Goal: Task Accomplishment & Management: Use online tool/utility

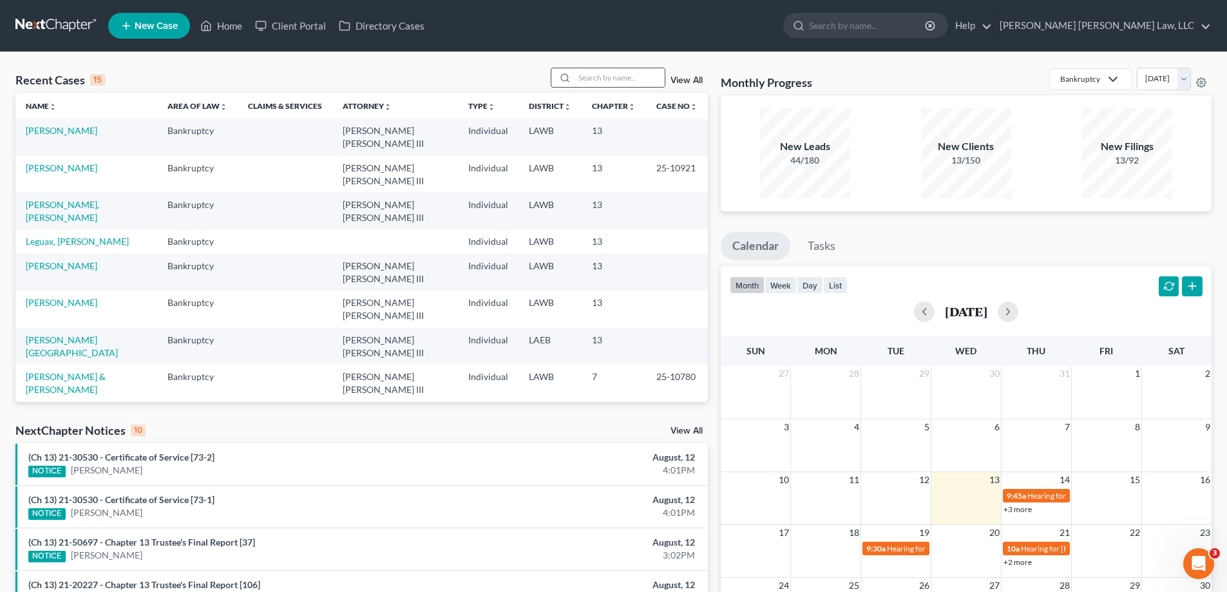
click at [609, 73] on input "search" at bounding box center [619, 77] width 90 height 19
type input "23-31067"
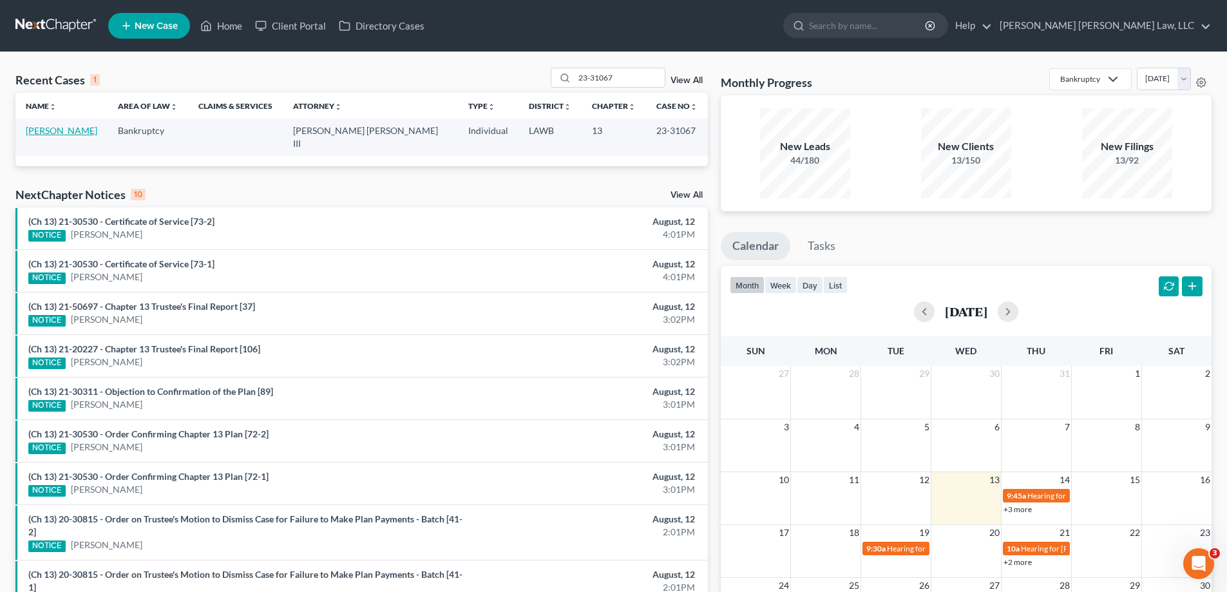
click at [35, 133] on link "[PERSON_NAME]" at bounding box center [61, 130] width 71 height 11
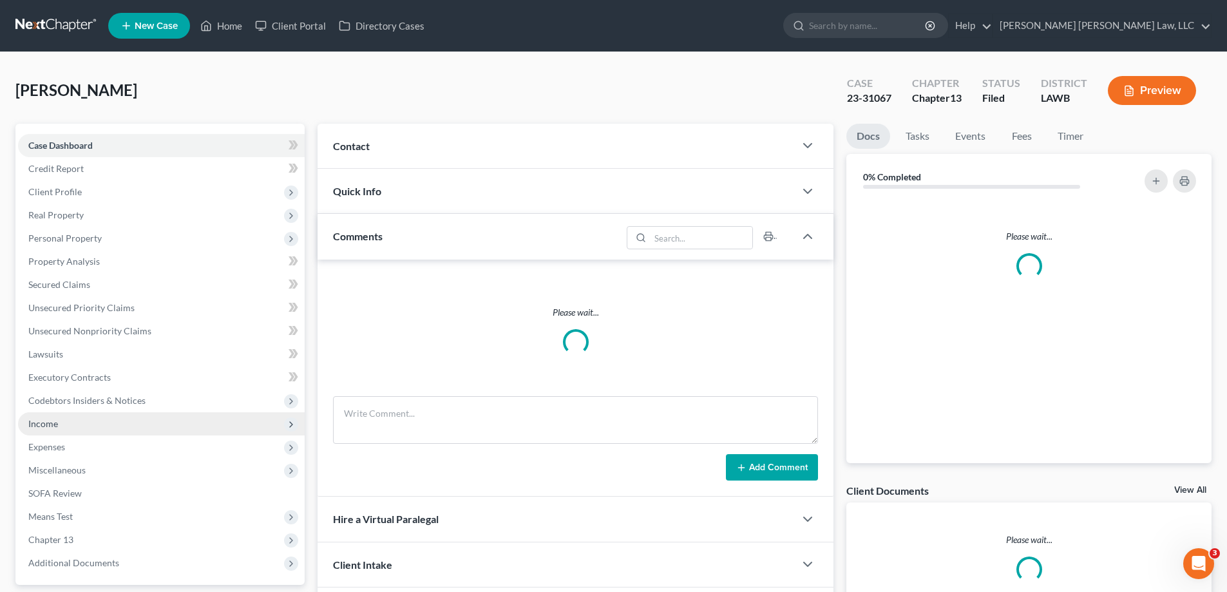
click at [70, 426] on span "Income" at bounding box center [161, 423] width 287 height 23
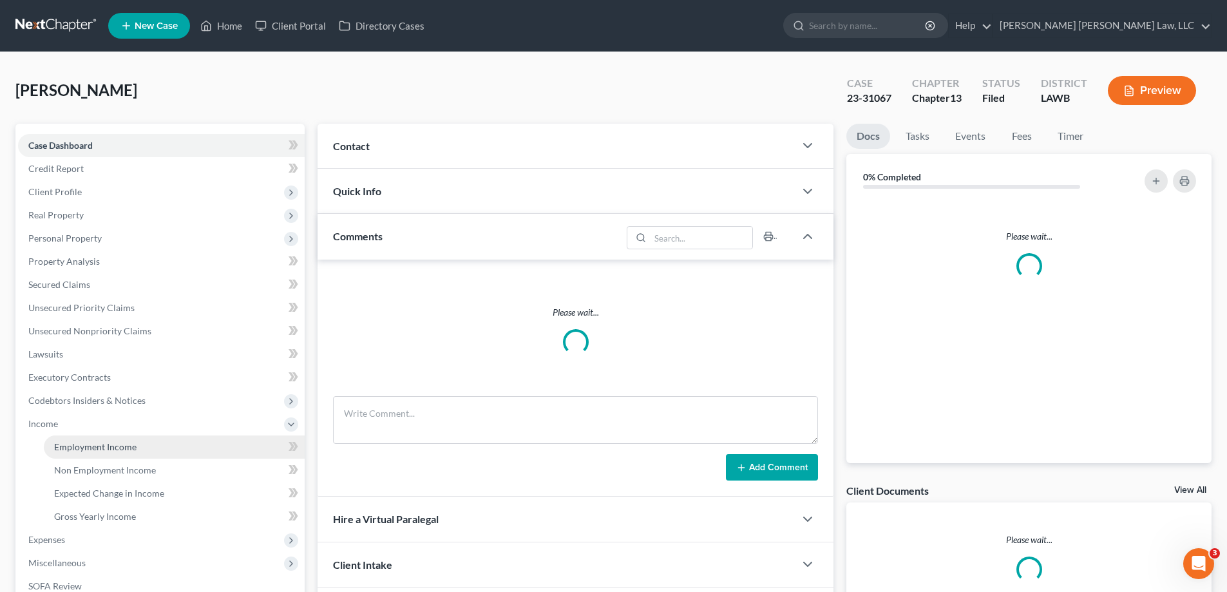
click at [91, 450] on span "Employment Income" at bounding box center [95, 446] width 82 height 11
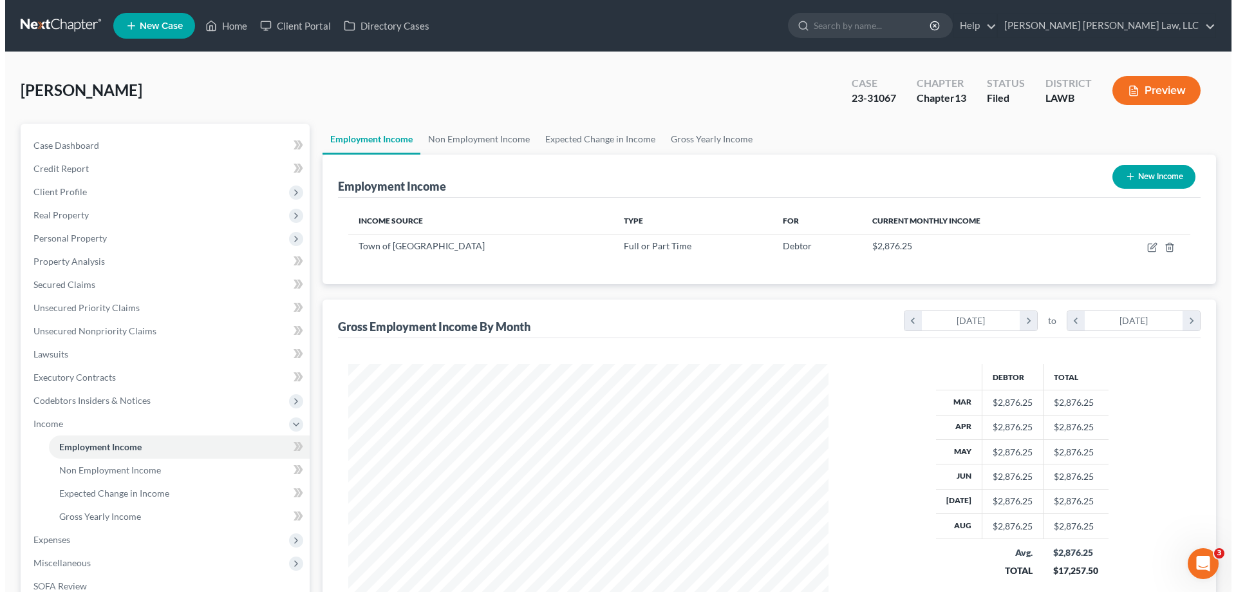
scroll to position [240, 506]
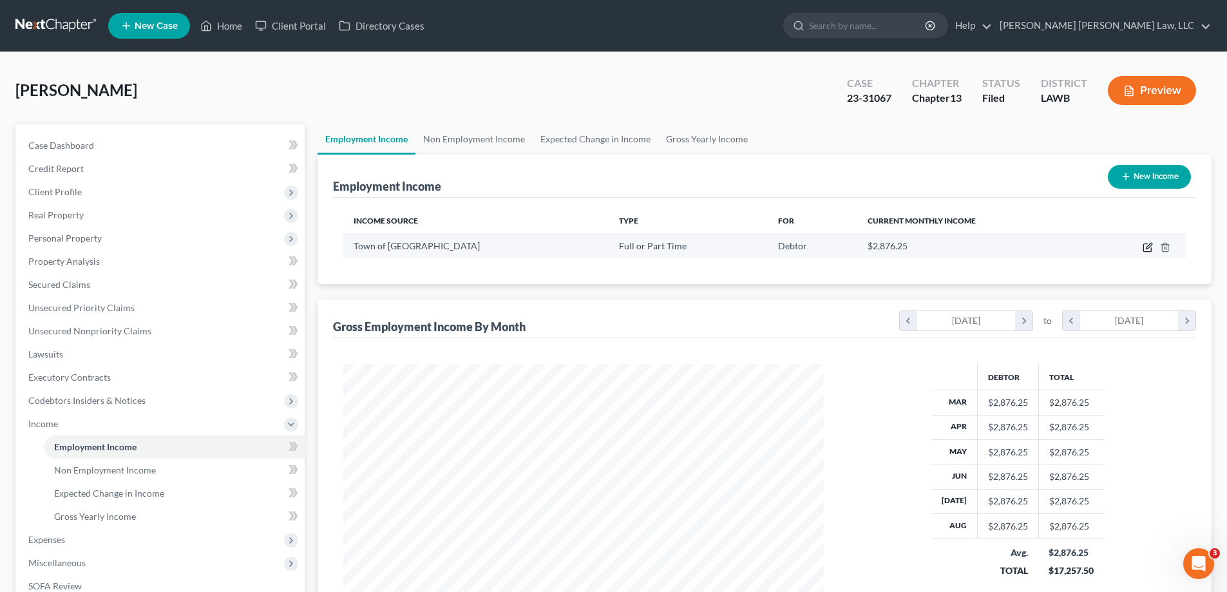
click at [1149, 249] on icon "button" at bounding box center [1147, 247] width 10 height 10
select select "0"
select select "19"
select select "2"
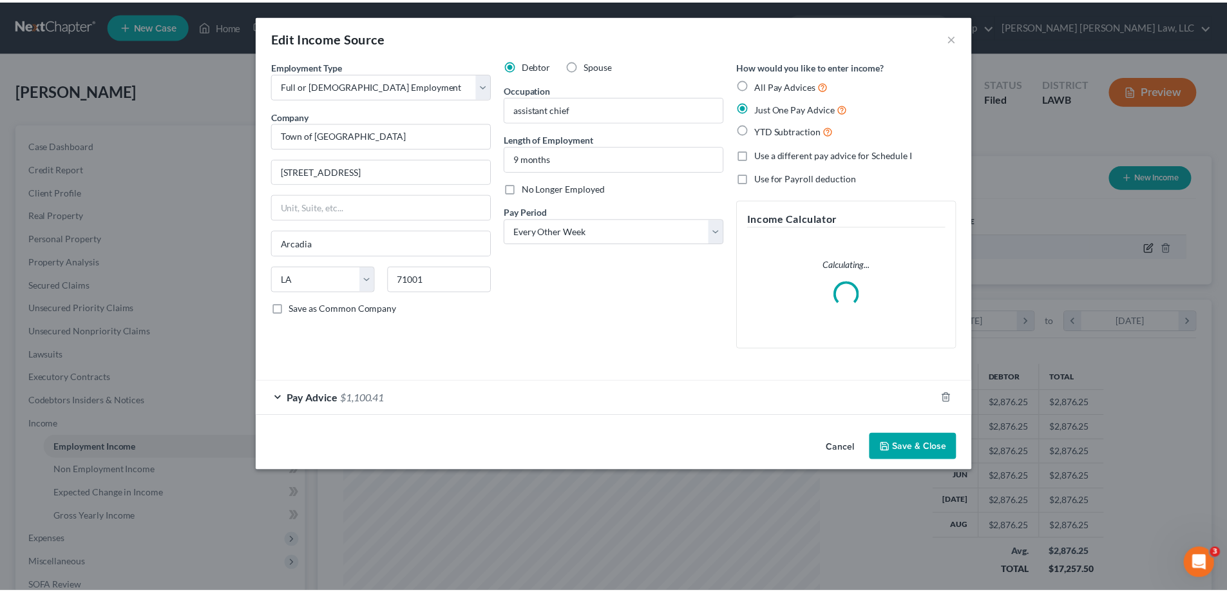
scroll to position [242, 511]
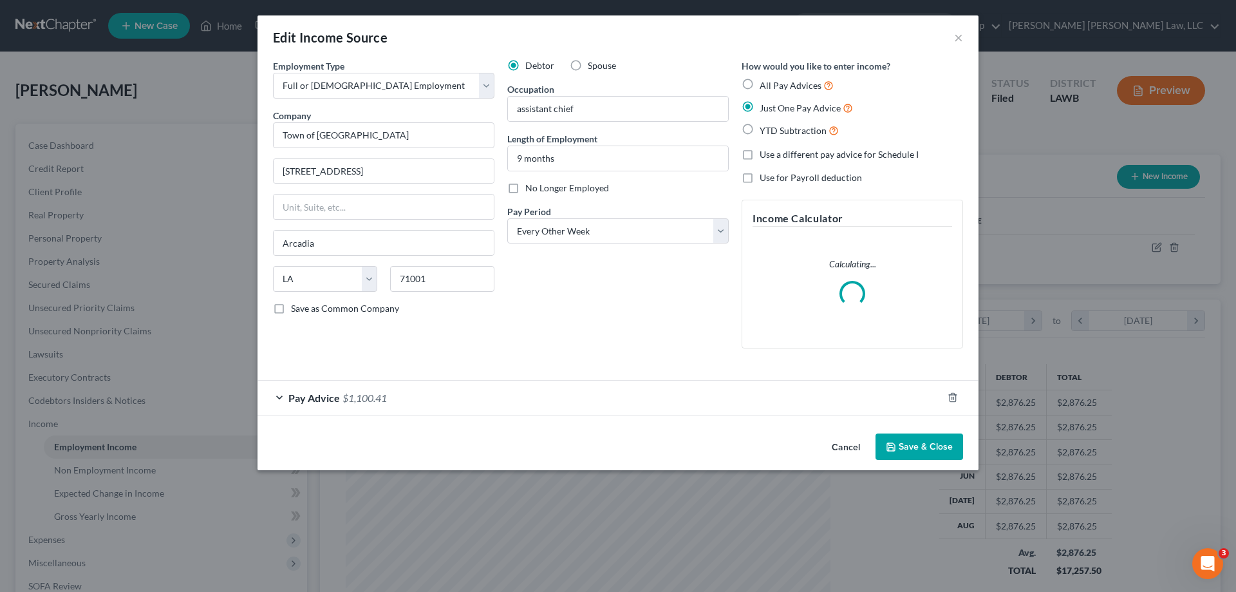
click at [525, 192] on label "No Longer Employed" at bounding box center [567, 188] width 84 height 13
click at [531, 190] on input "No Longer Employed" at bounding box center [535, 186] width 8 height 8
checkbox input "true"
click at [897, 454] on button "Save & Close" at bounding box center [920, 446] width 88 height 27
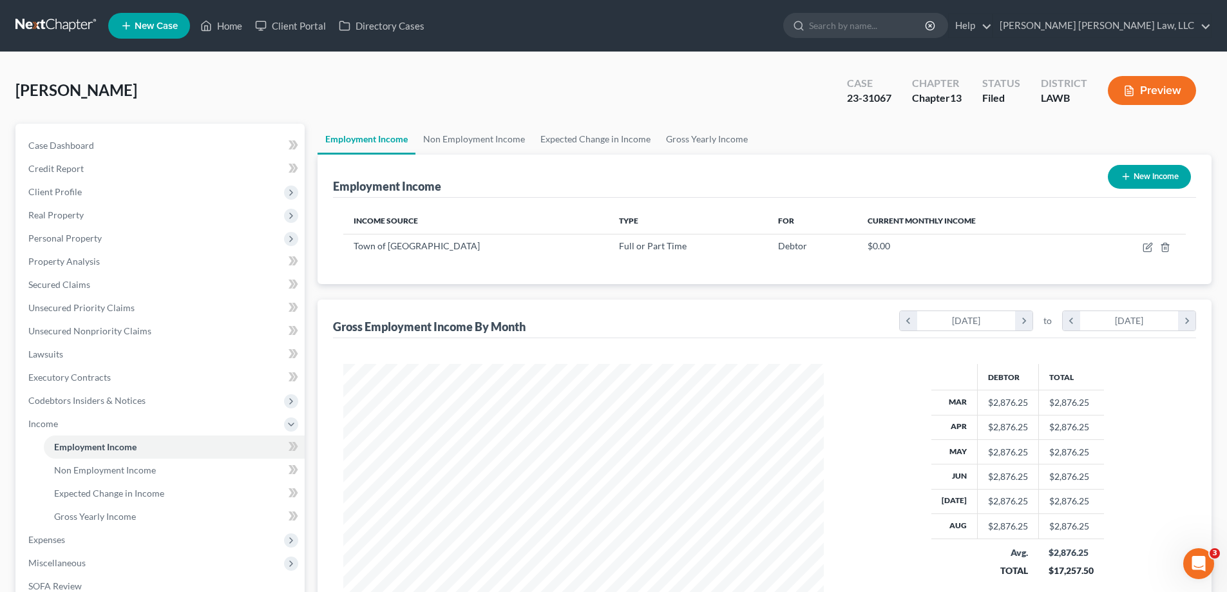
scroll to position [643657, 643391]
click at [229, 34] on link "Home" at bounding box center [221, 25] width 55 height 23
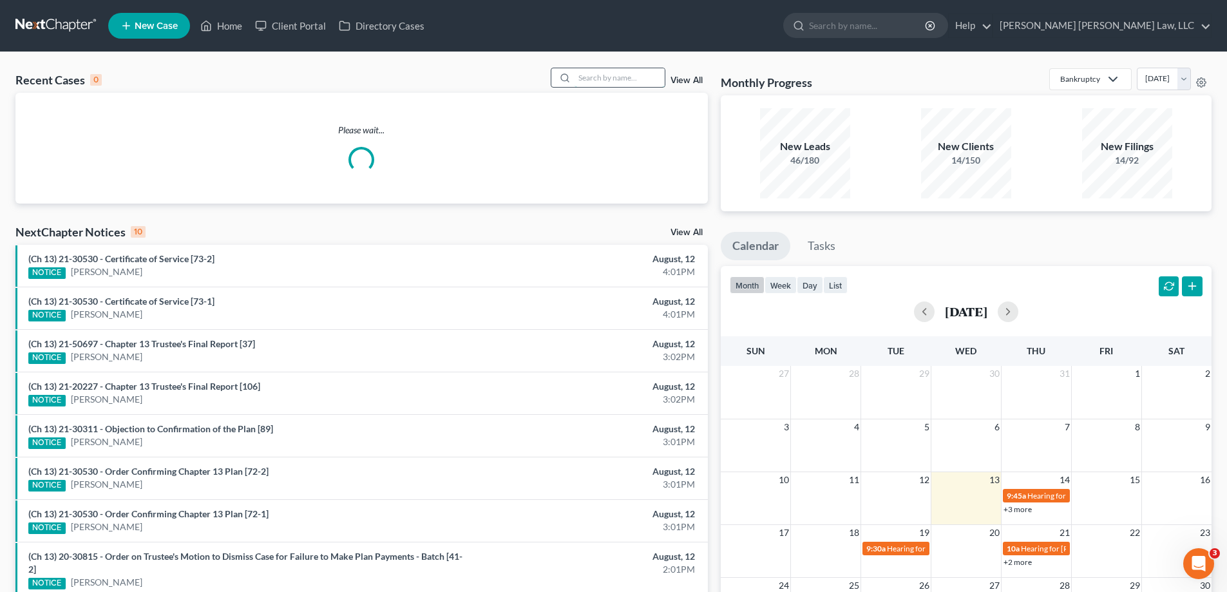
click at [602, 79] on input "search" at bounding box center [619, 77] width 90 height 19
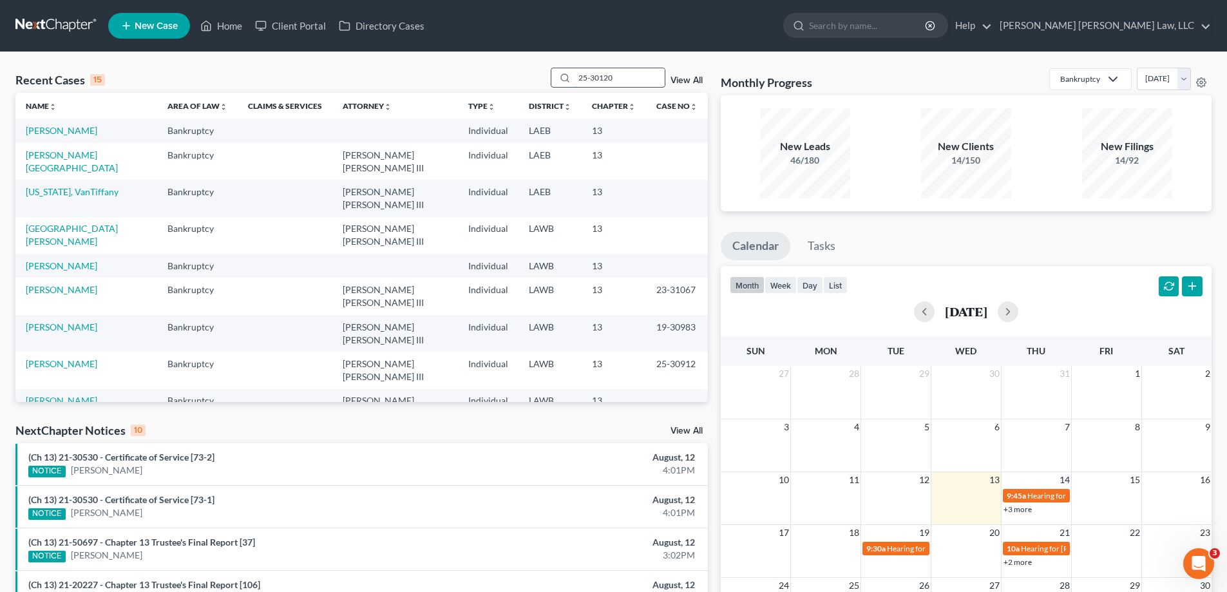
type input "25-30120"
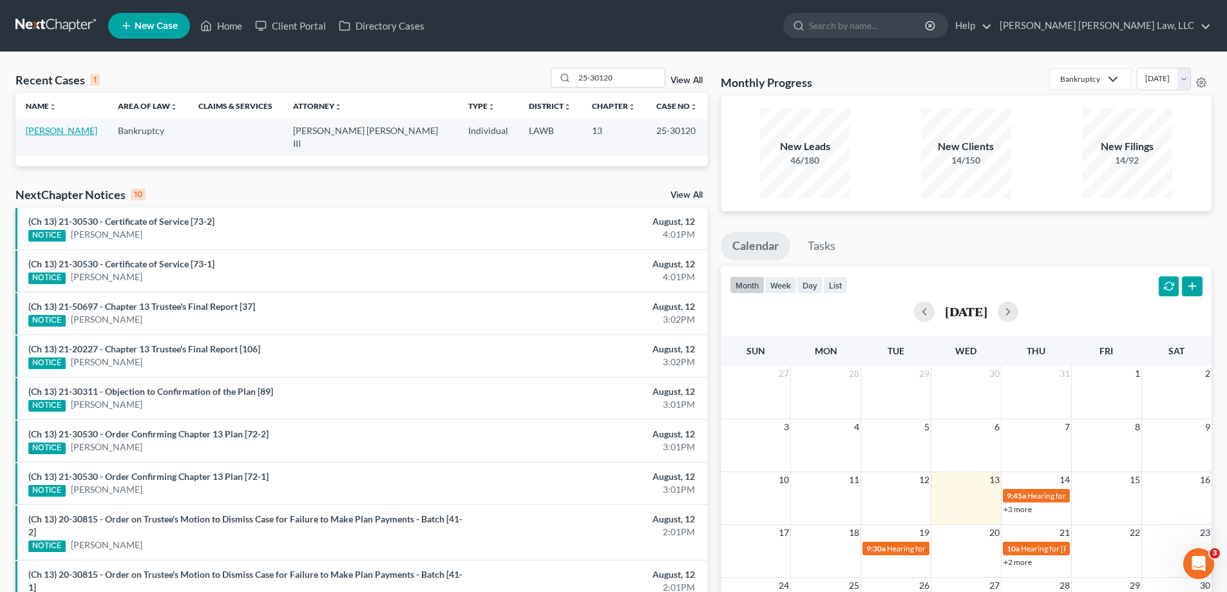
click at [72, 126] on link "[PERSON_NAME]" at bounding box center [61, 130] width 71 height 11
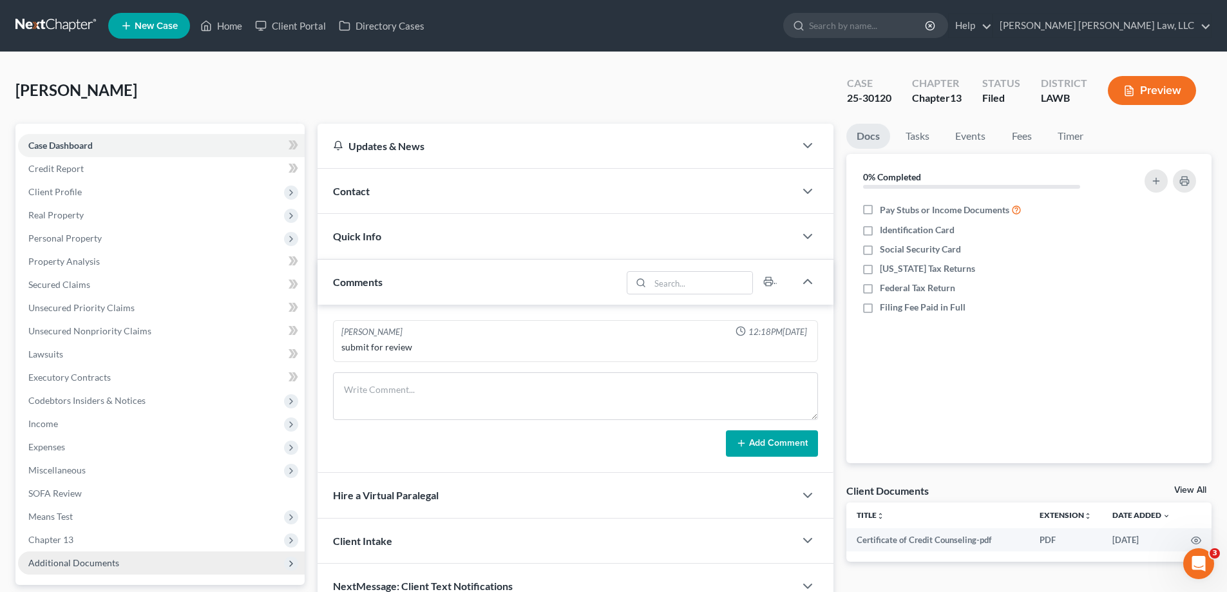
scroll to position [116, 0]
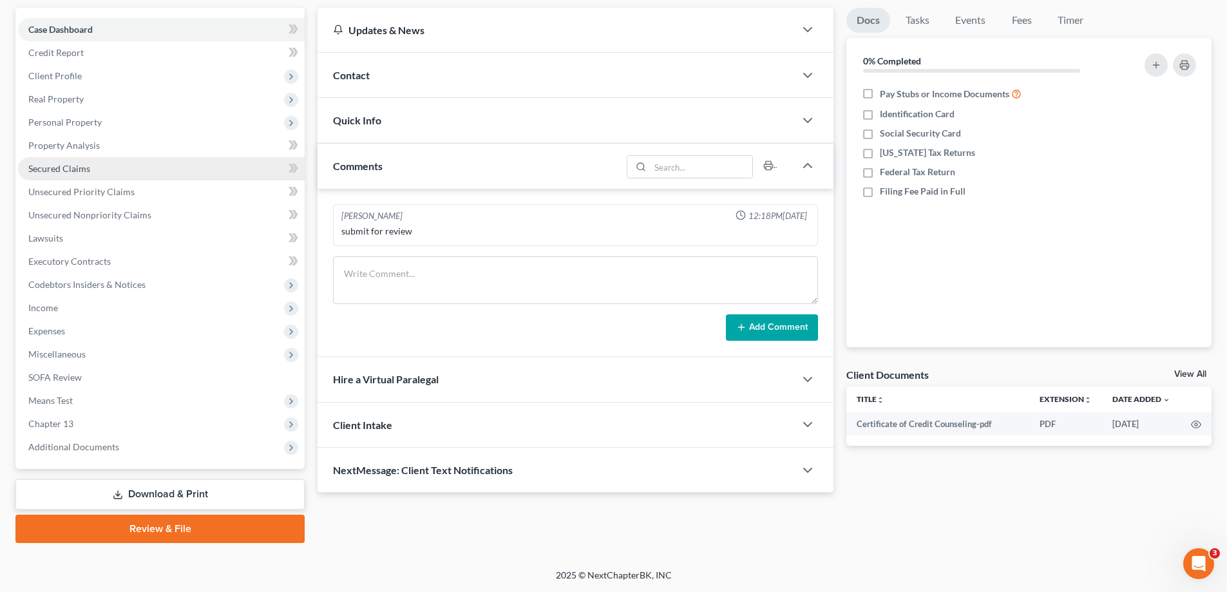
click at [44, 166] on span "Secured Claims" at bounding box center [59, 168] width 62 height 11
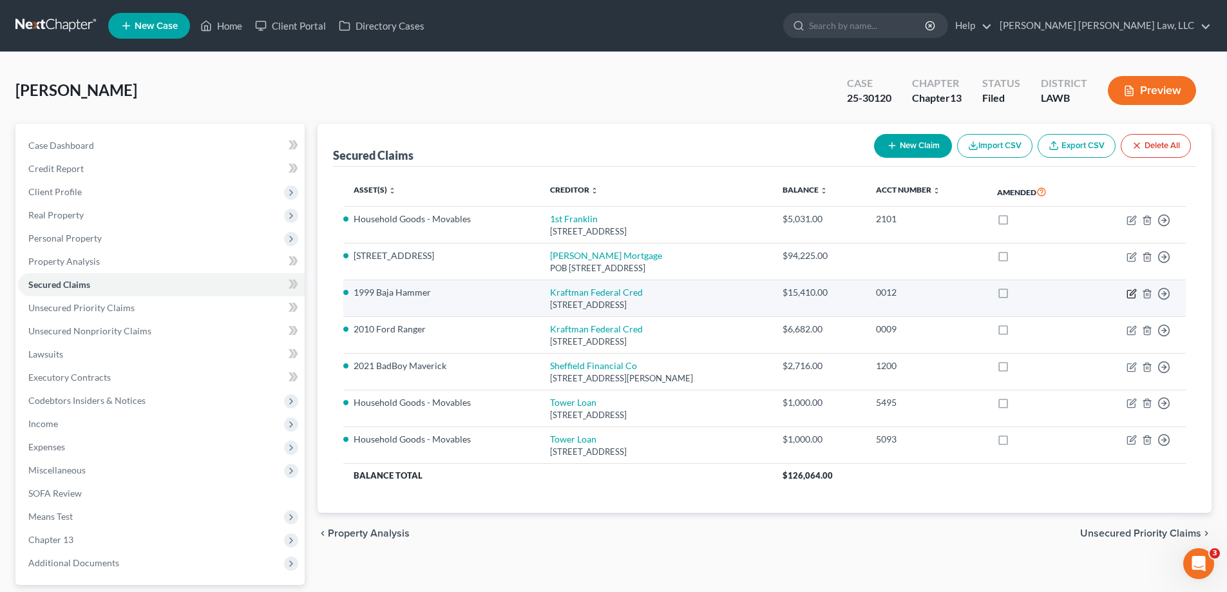
click at [1127, 295] on icon "button" at bounding box center [1131, 294] width 8 height 8
select select "19"
select select "0"
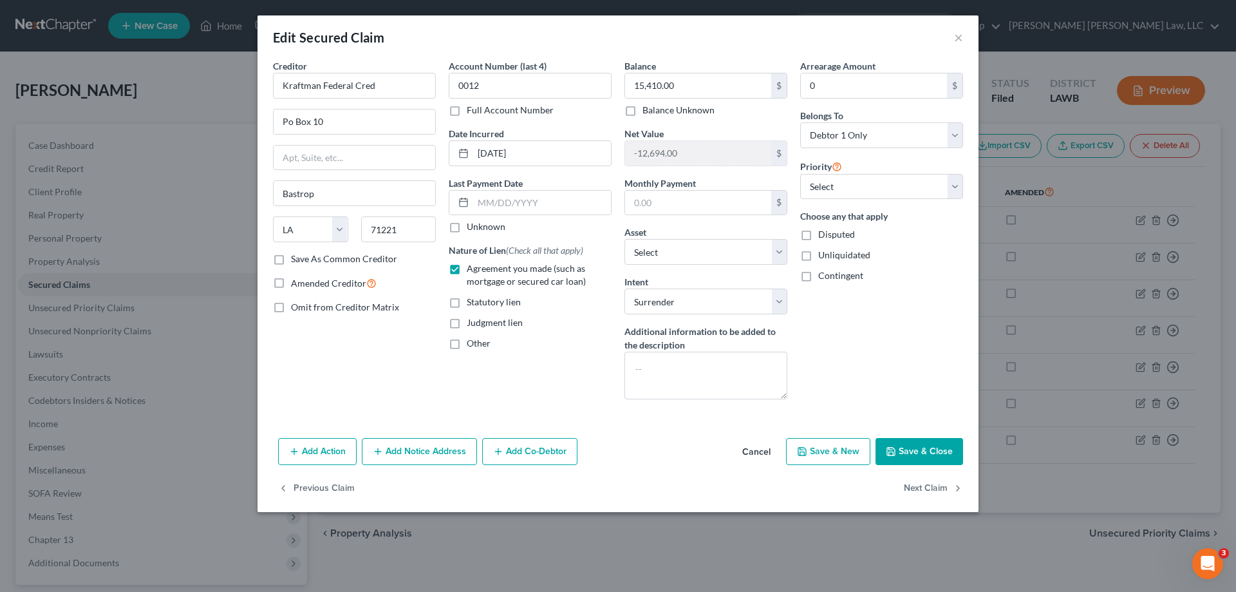
click at [926, 433] on div "Edit Secured Claim × Creditor * Kraftman Federal Cred Po Box 10 Bastrop State […" at bounding box center [618, 263] width 721 height 496
click at [927, 445] on button "Save & Close" at bounding box center [920, 451] width 88 height 27
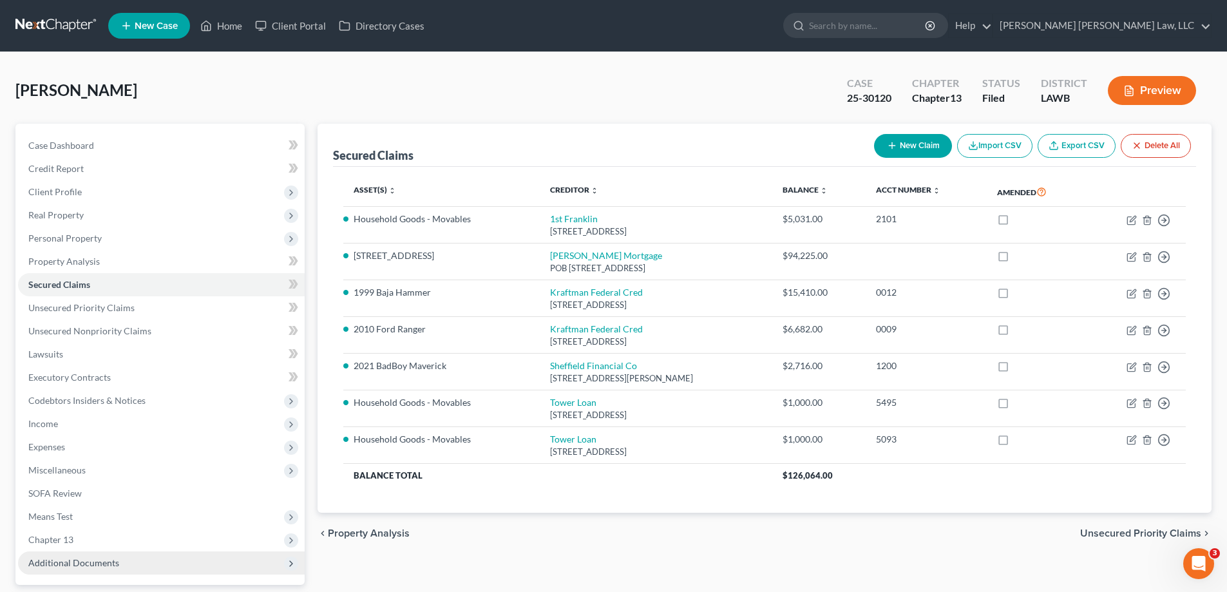
scroll to position [116, 0]
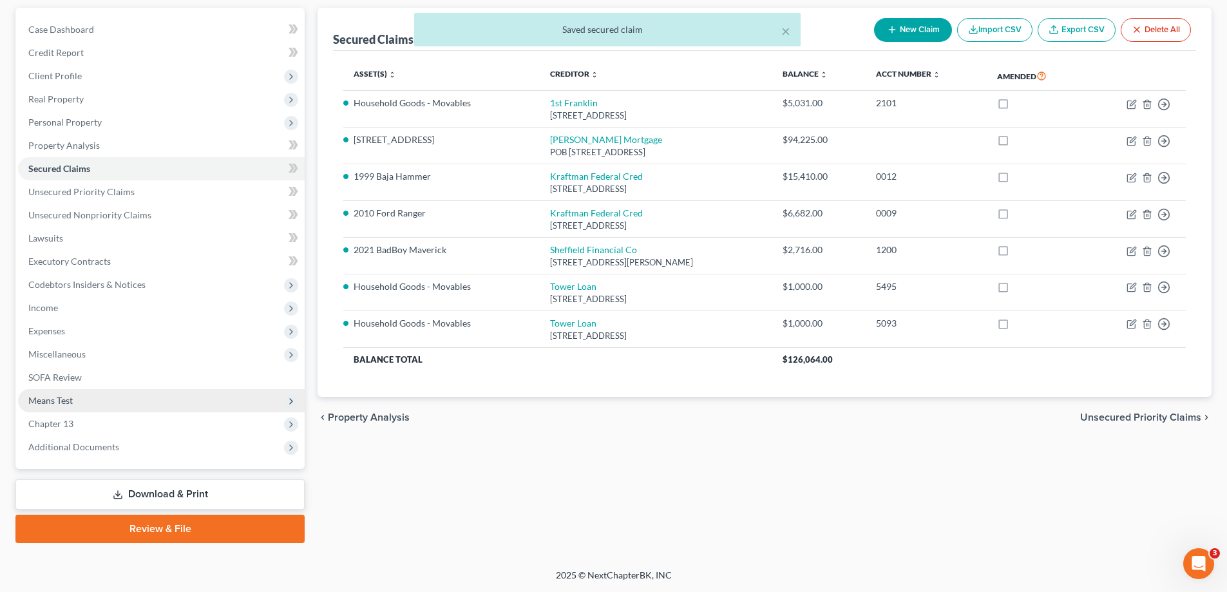
click at [68, 411] on span "Means Test" at bounding box center [161, 400] width 287 height 23
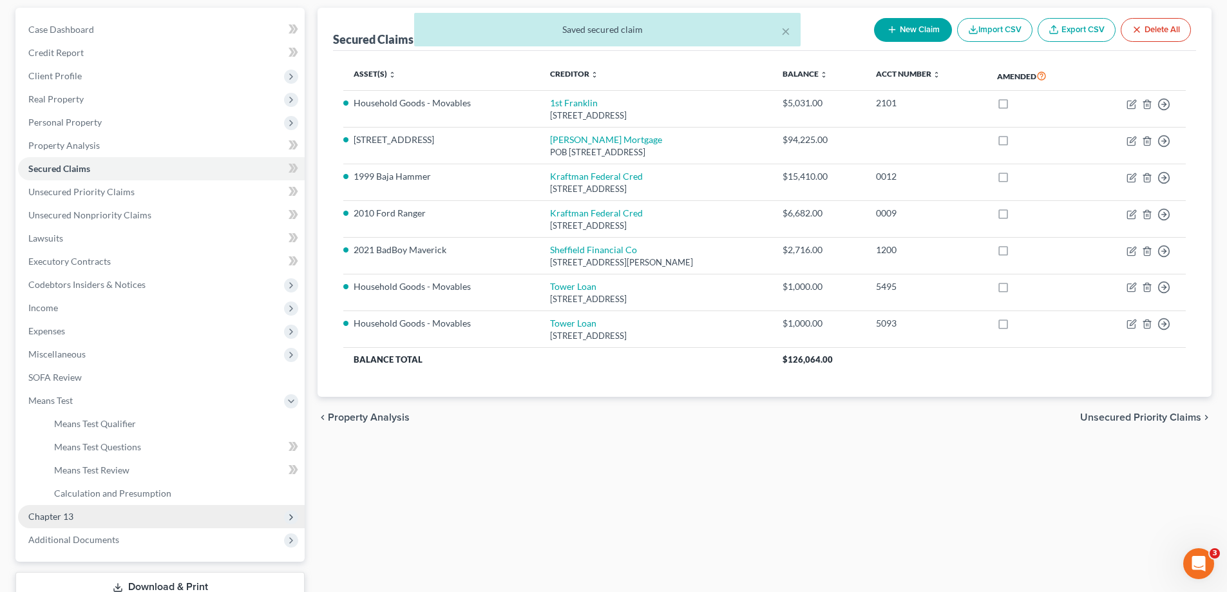
click at [82, 518] on span "Chapter 13" at bounding box center [161, 516] width 287 height 23
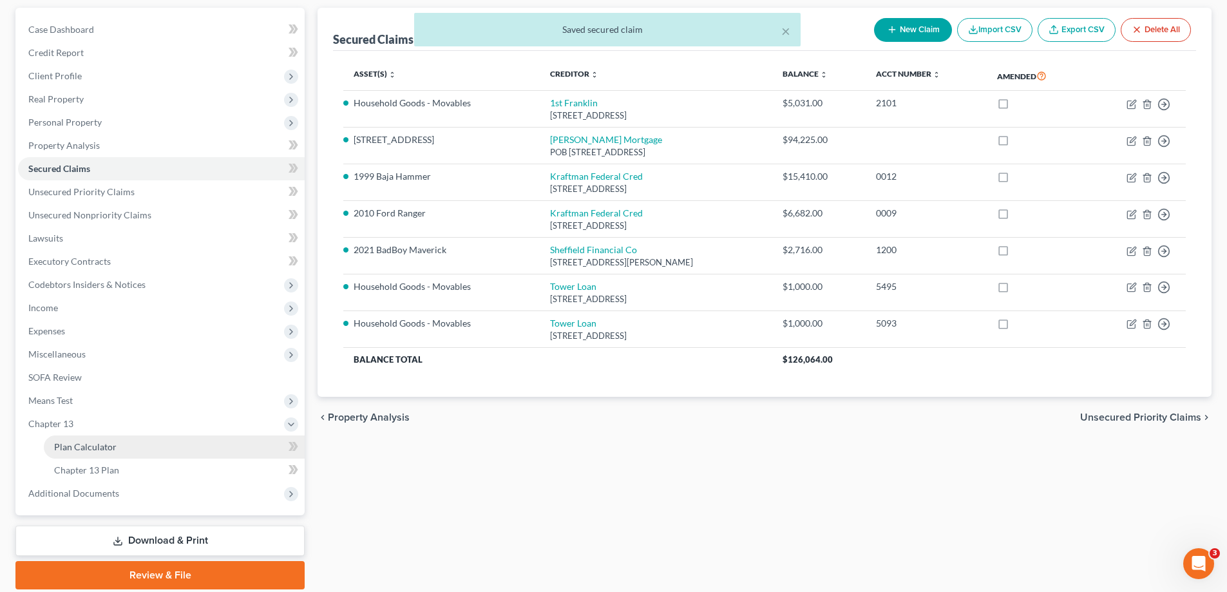
click at [120, 448] on link "Plan Calculator" at bounding box center [174, 446] width 261 height 23
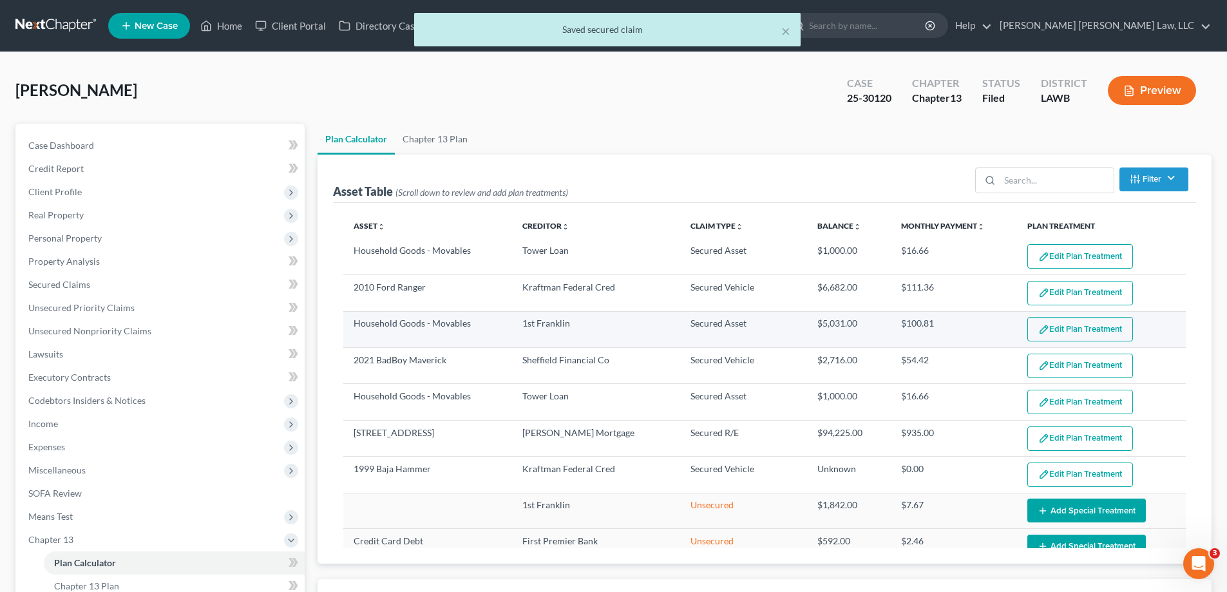
select select "59"
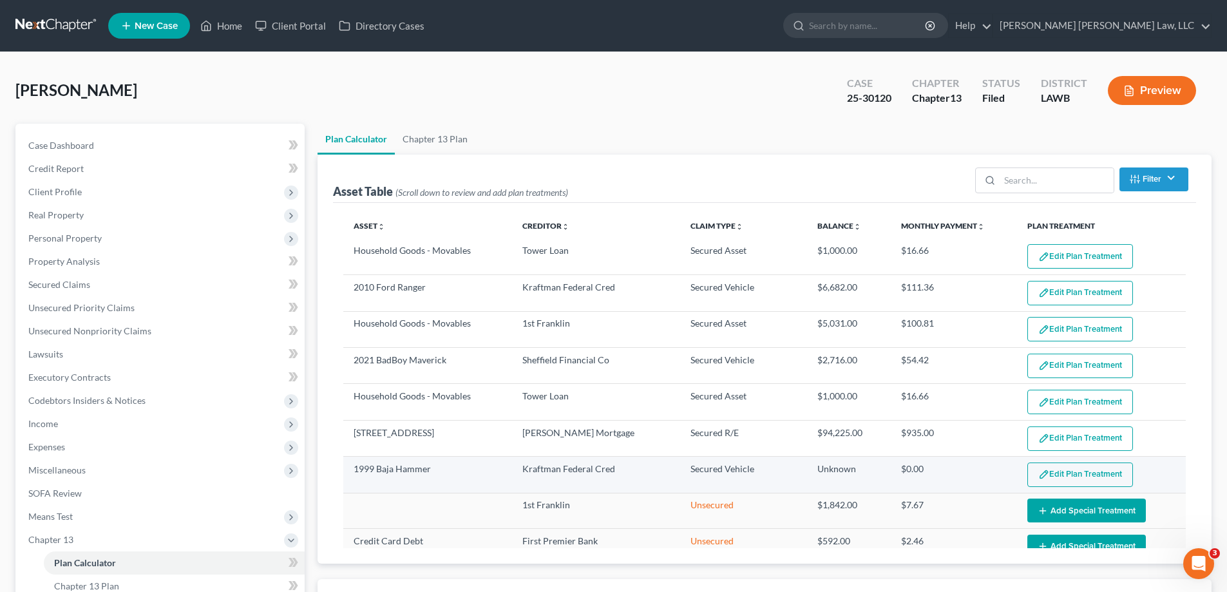
click at [1049, 467] on button "Edit Plan Treatment" at bounding box center [1080, 474] width 106 height 24
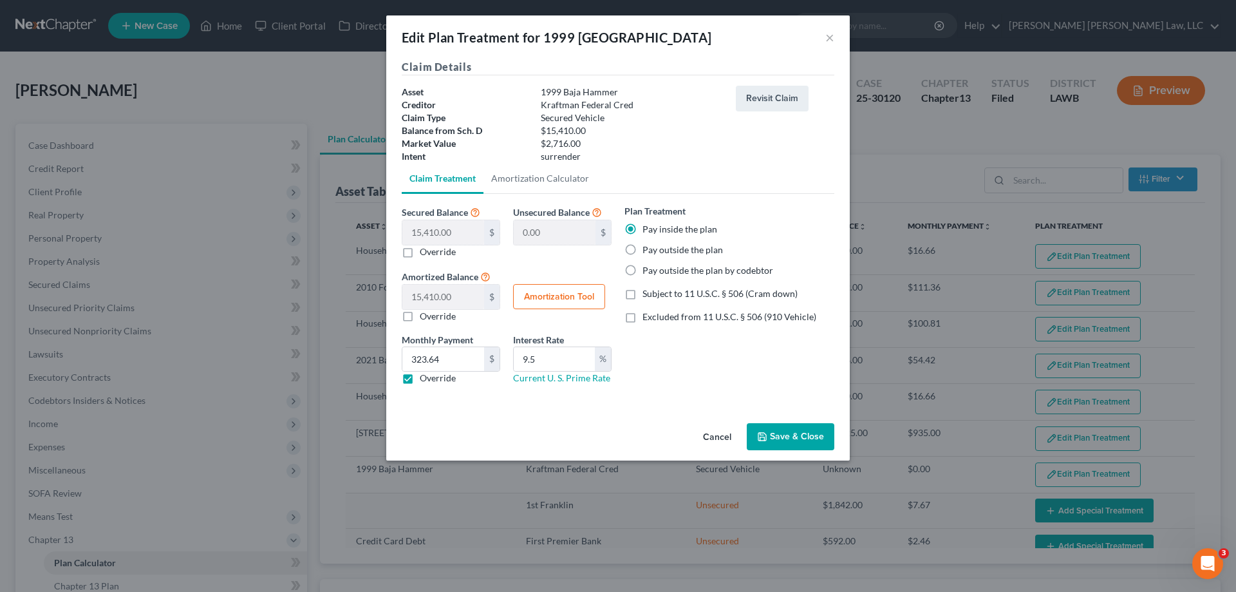
drag, startPoint x: 800, startPoint y: 442, endPoint x: 126, endPoint y: 344, distance: 681.2
click at [799, 442] on button "Save & Close" at bounding box center [791, 436] width 88 height 27
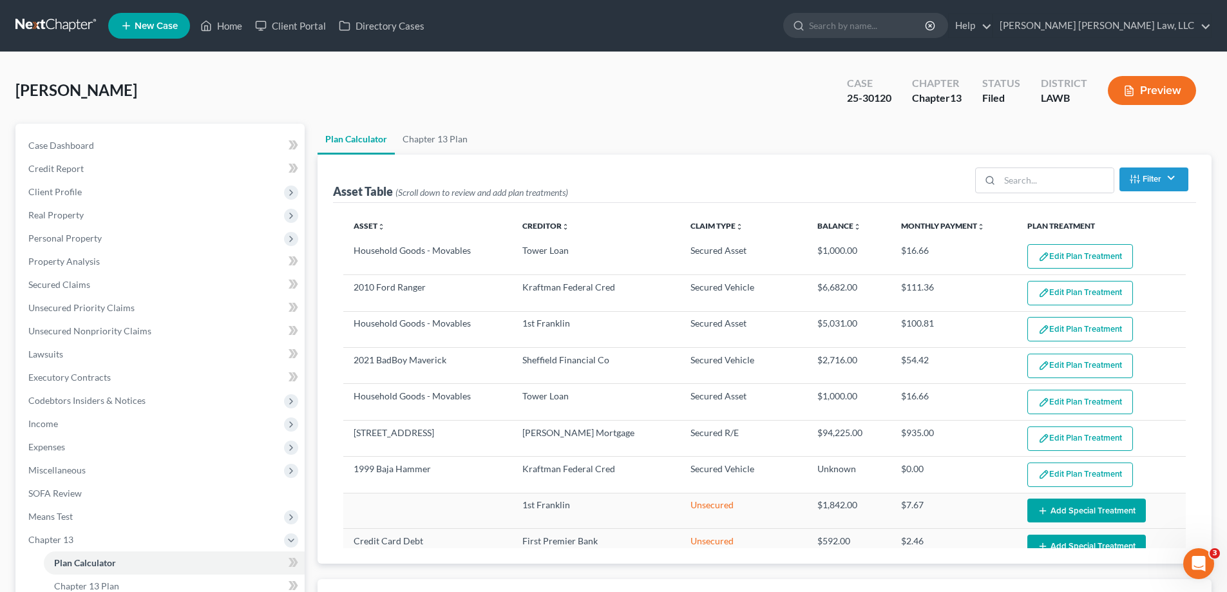
scroll to position [249, 0]
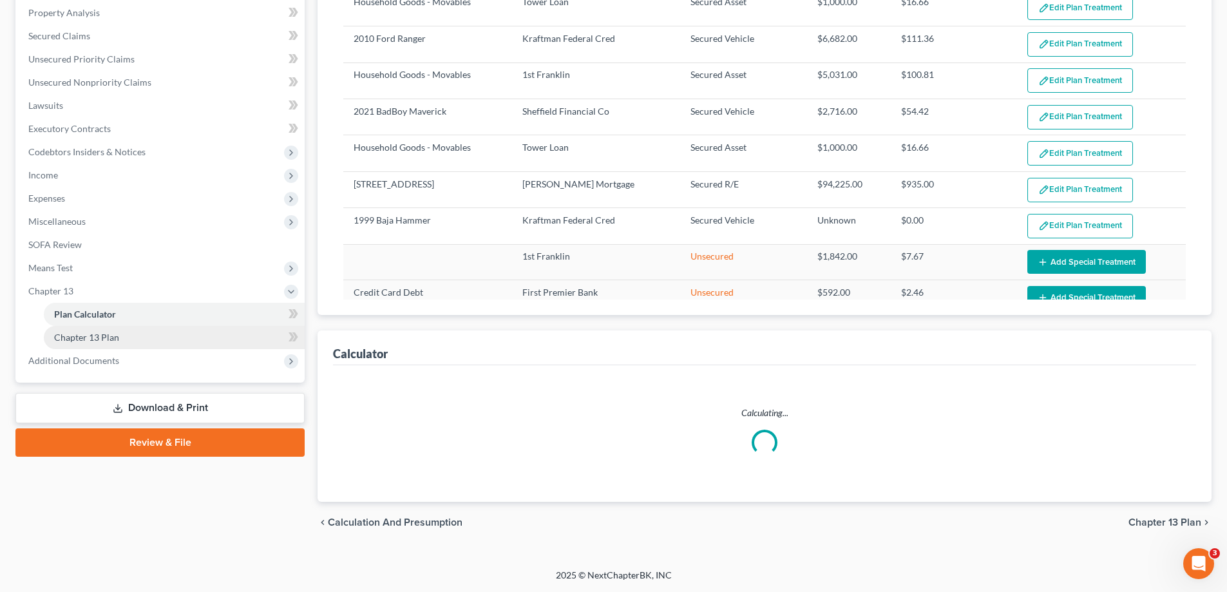
click at [117, 335] on span "Chapter 13 Plan" at bounding box center [86, 337] width 65 height 11
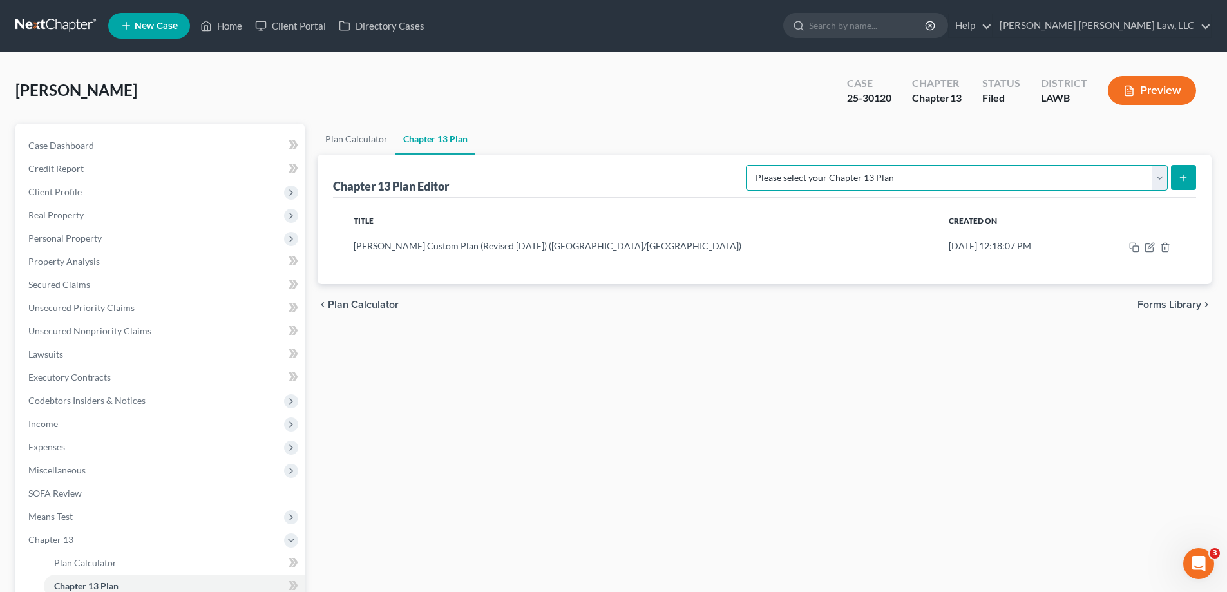
click at [1132, 174] on select "Please select your Chapter 13 Plan [PERSON_NAME] Custom Plan (Revised [DATE]) […" at bounding box center [957, 178] width 422 height 26
select select "1"
click at [881, 165] on select "Please select your Chapter 13 Plan [PERSON_NAME] Custom Plan (Revised [DATE]) […" at bounding box center [957, 178] width 422 height 26
click at [1185, 180] on icon "submit" at bounding box center [1183, 178] width 10 height 10
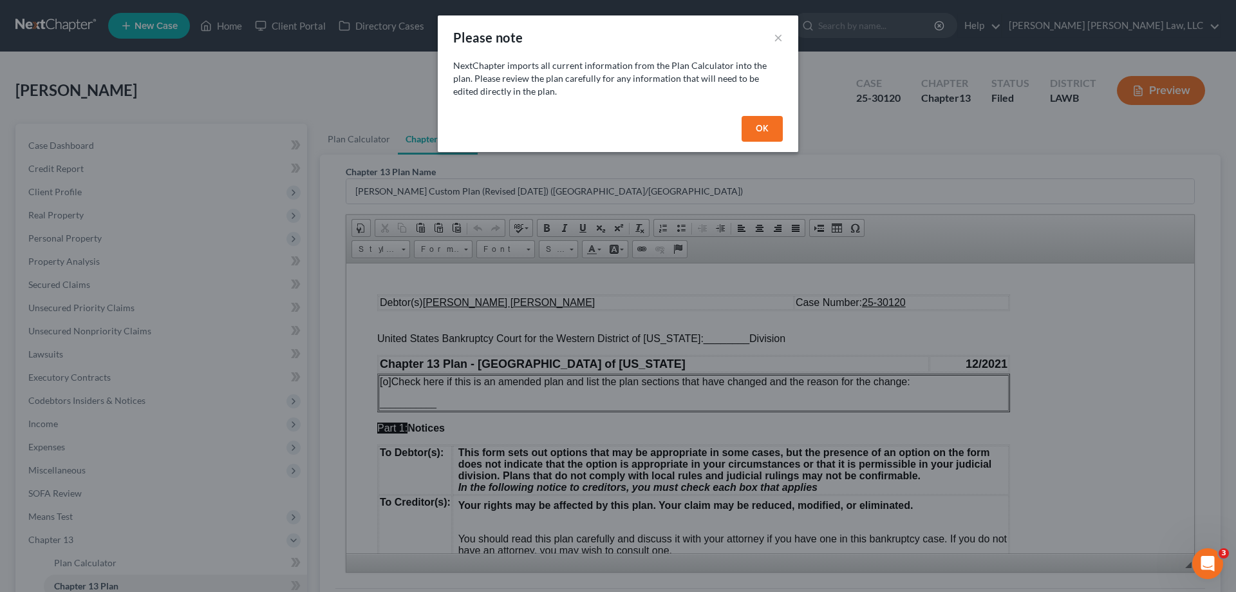
click at [760, 140] on button "OK" at bounding box center [762, 129] width 41 height 26
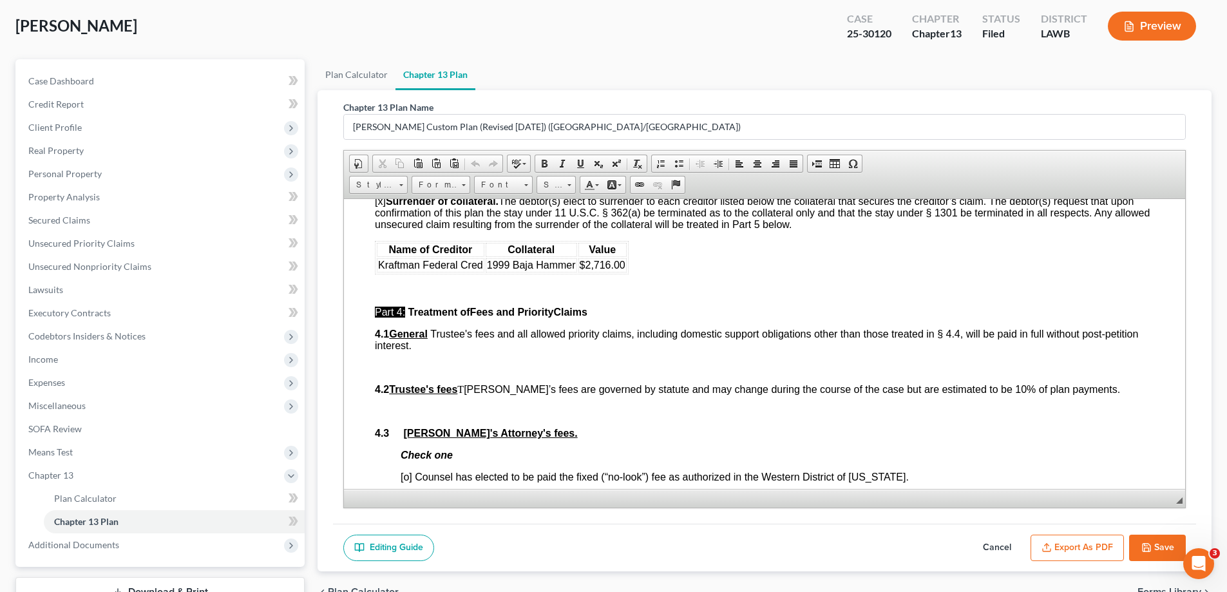
scroll to position [2254, 0]
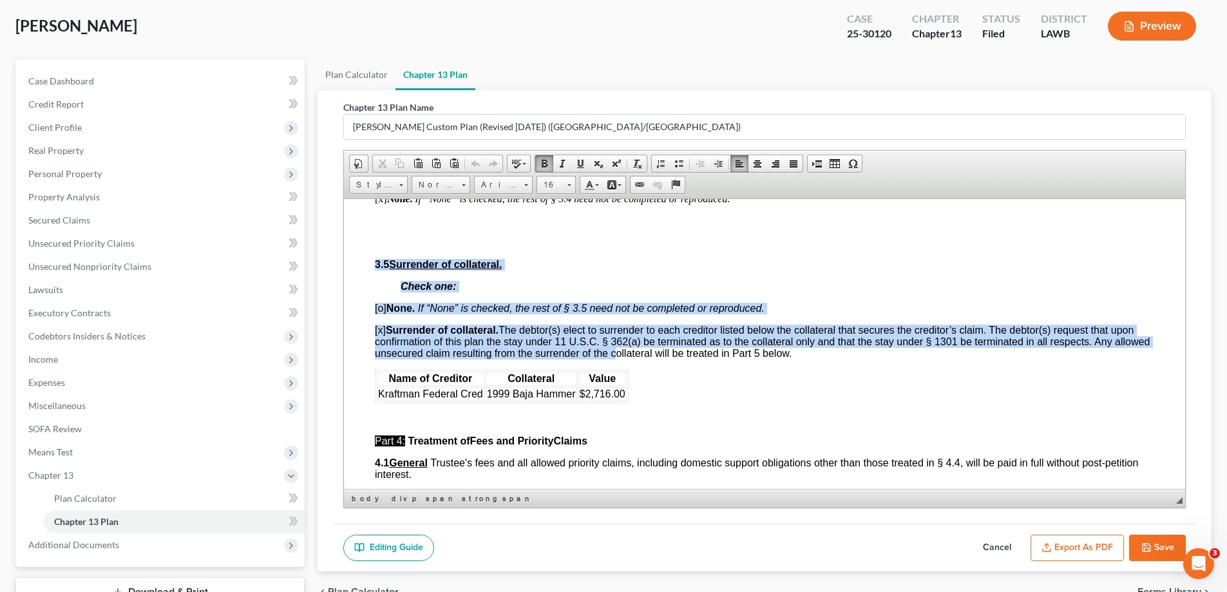
drag, startPoint x: 368, startPoint y: 287, endPoint x: 648, endPoint y: 380, distance: 295.0
click at [648, 380] on html "Debtor(s) [PERSON_NAME] [PERSON_NAME] Case Number: 25-30120 United States Bankr…" at bounding box center [764, 355] width 841 height 4820
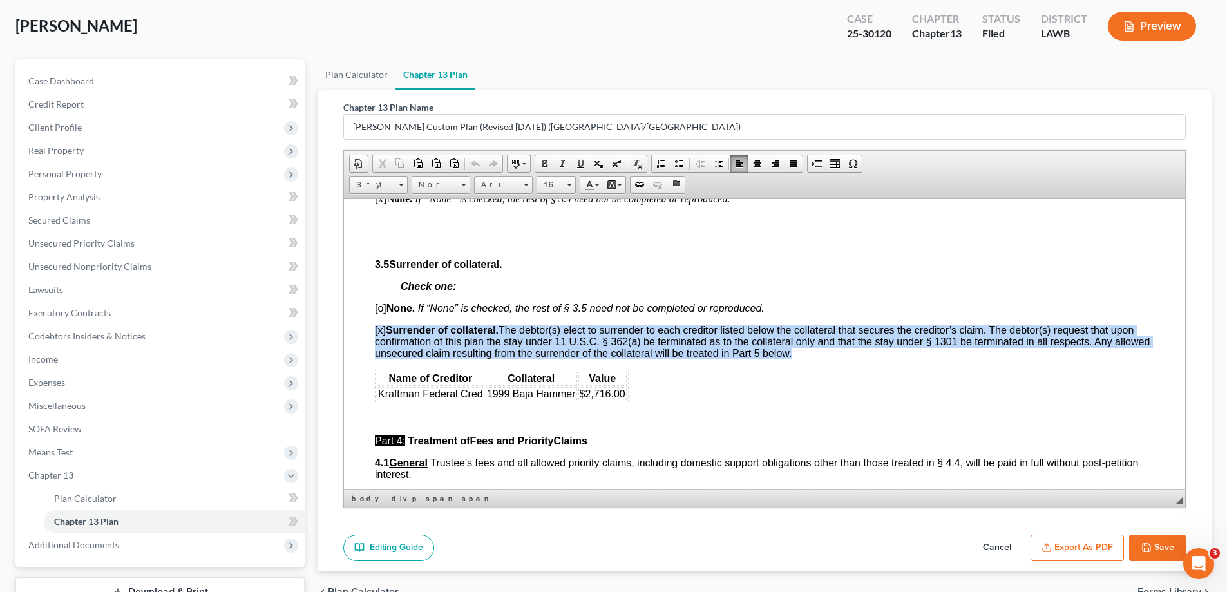
drag, startPoint x: 372, startPoint y: 350, endPoint x: 632, endPoint y: 411, distance: 266.5
click at [632, 411] on html "Debtor(s) [PERSON_NAME] [PERSON_NAME] Case Number: 25-30120 United States Bankr…" at bounding box center [764, 355] width 841 height 4820
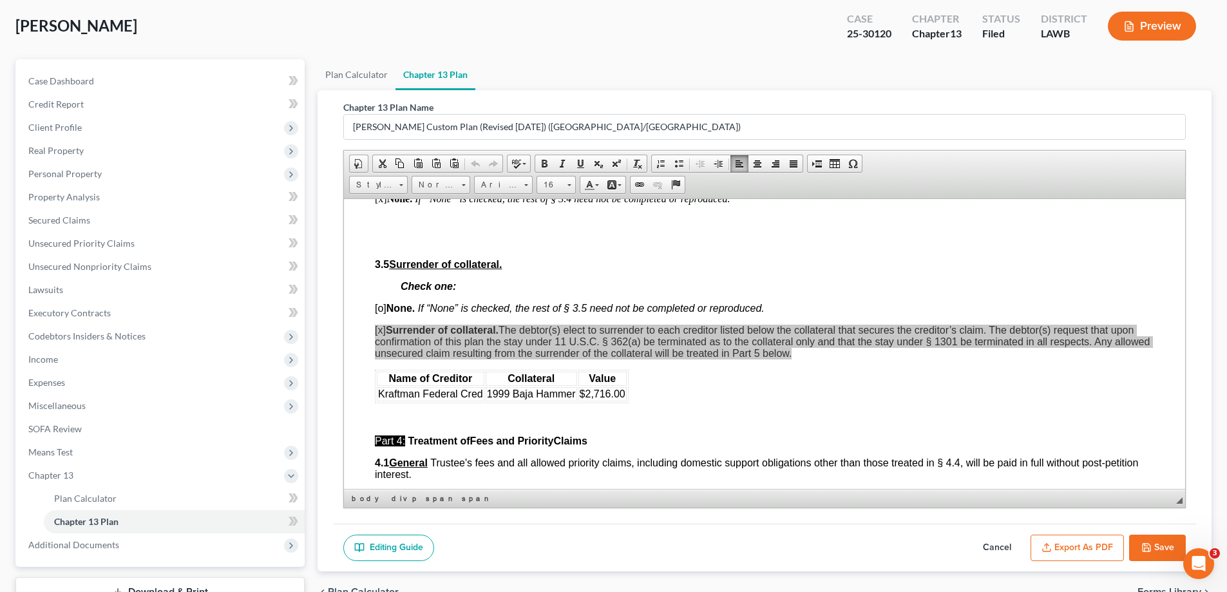
scroll to position [0, 0]
drag, startPoint x: 663, startPoint y: 402, endPoint x: 1187, endPoint y: 591, distance: 557.3
click at [663, 402] on span "Copy" at bounding box center [681, 406] width 68 height 16
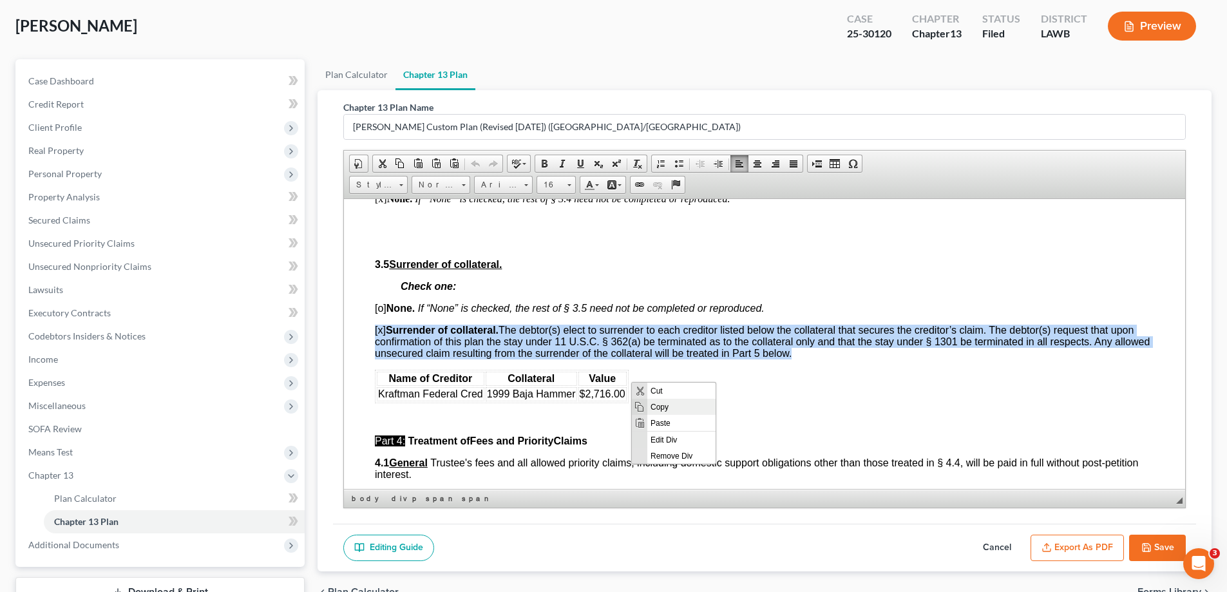
copy span "[x] Surrender of collateral. The debtor(s) elect to surrender to each creditor …"
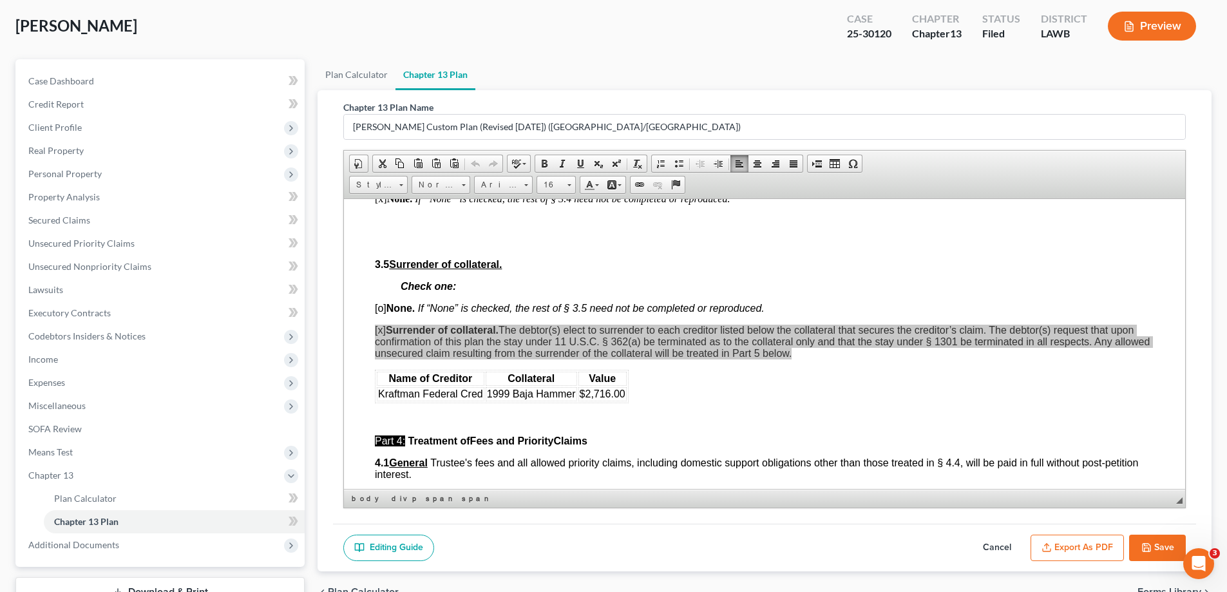
click at [1005, 541] on button "Cancel" at bounding box center [996, 547] width 57 height 27
select select "1"
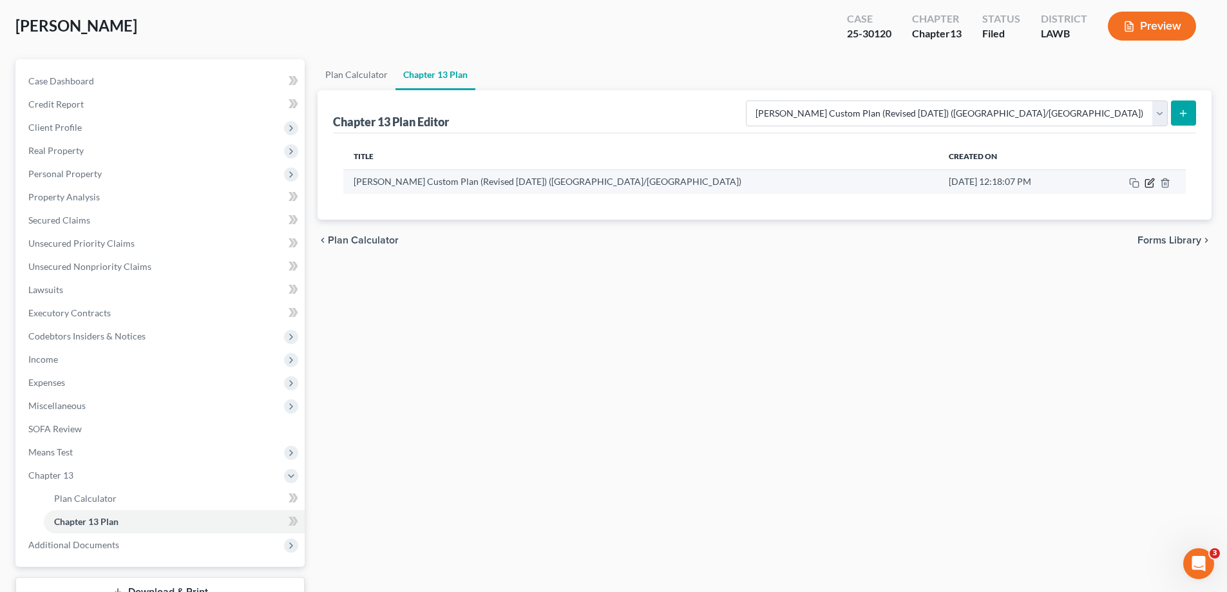
click at [1148, 190] on td at bounding box center [1136, 181] width 97 height 24
click at [1146, 184] on icon "button" at bounding box center [1149, 183] width 10 height 10
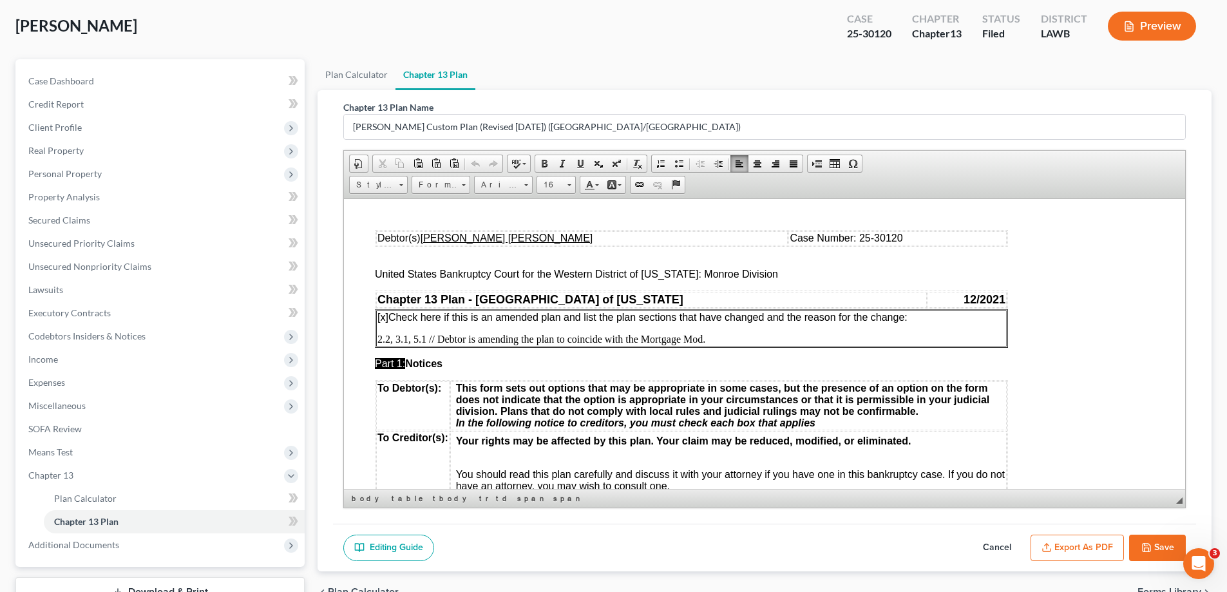
click at [413, 339] on p "2.2, 3.1, 5.1 // Debtor is amending the plan to coincide with the Mortgage Mod." at bounding box center [691, 339] width 628 height 12
click at [718, 341] on p "2.2, 3.1, 3.5, 5.1 // Debtor is amending the plan to coincide with the Mortgage…" at bounding box center [691, 339] width 628 height 12
click at [831, 342] on p "2.2, 3.1, 3.5, 5.1 // Debtor is amending the plan to coincide with the Mortgage…" at bounding box center [691, 339] width 628 height 12
click at [959, 339] on p "2.2, 3.1, 3.5, 5.1 // Debtor is amending the plan to coincide with the Mortgage…" at bounding box center [691, 339] width 628 height 12
click at [945, 340] on p "2.2, 3.1, 3.5, 5.1 // Debtor is amending the plan to coincide with the Mortgage…" at bounding box center [691, 339] width 628 height 12
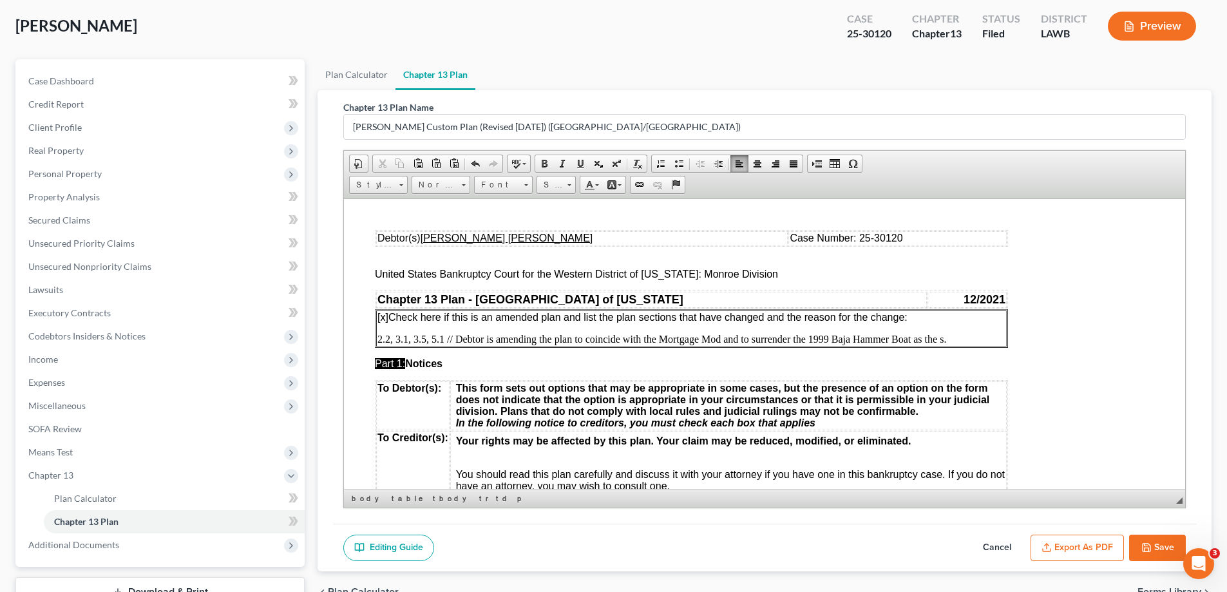
click at [940, 338] on p "2.2, 3.1, 3.5, 5.1 // Debtor is amending the plan to coincide with the Mortgage…" at bounding box center [691, 339] width 628 height 12
click at [942, 338] on p "2.2, 3.1, 3.5, 5.1 // Debtor is amending the plan to coincide with the Mortgage…" at bounding box center [691, 339] width 628 height 12
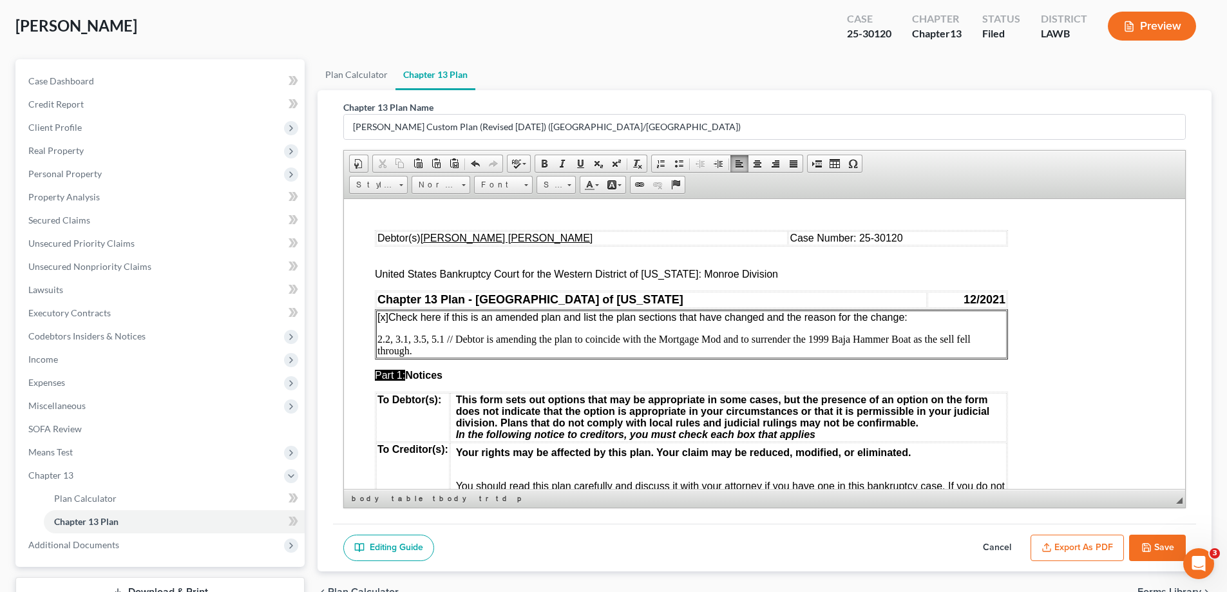
click at [910, 339] on p "2.2, 3.1, 3.5, 5.1 // Debtor is amending the plan to coincide with the Mortgage…" at bounding box center [691, 344] width 628 height 23
drag, startPoint x: 910, startPoint y: 339, endPoint x: 963, endPoint y: 350, distance: 53.3
click at [963, 350] on p "2.2, 3.1, 3.5, 5.1 // Debtor is amending the plan to coincide with the Mortgage…" at bounding box center [691, 344] width 628 height 23
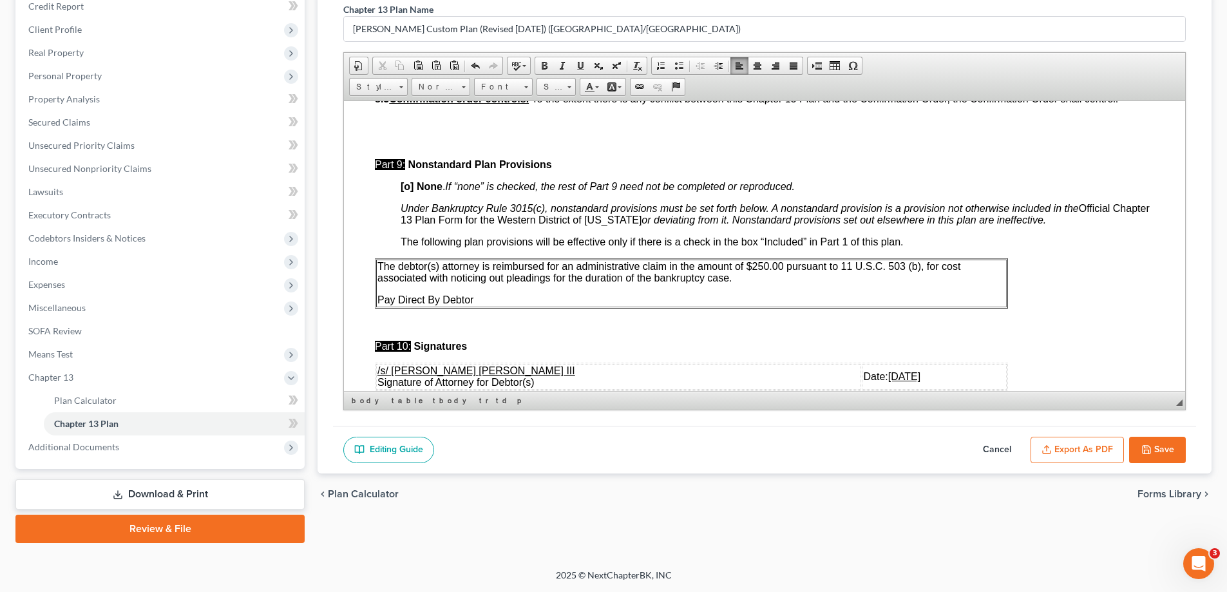
scroll to position [4700, 0]
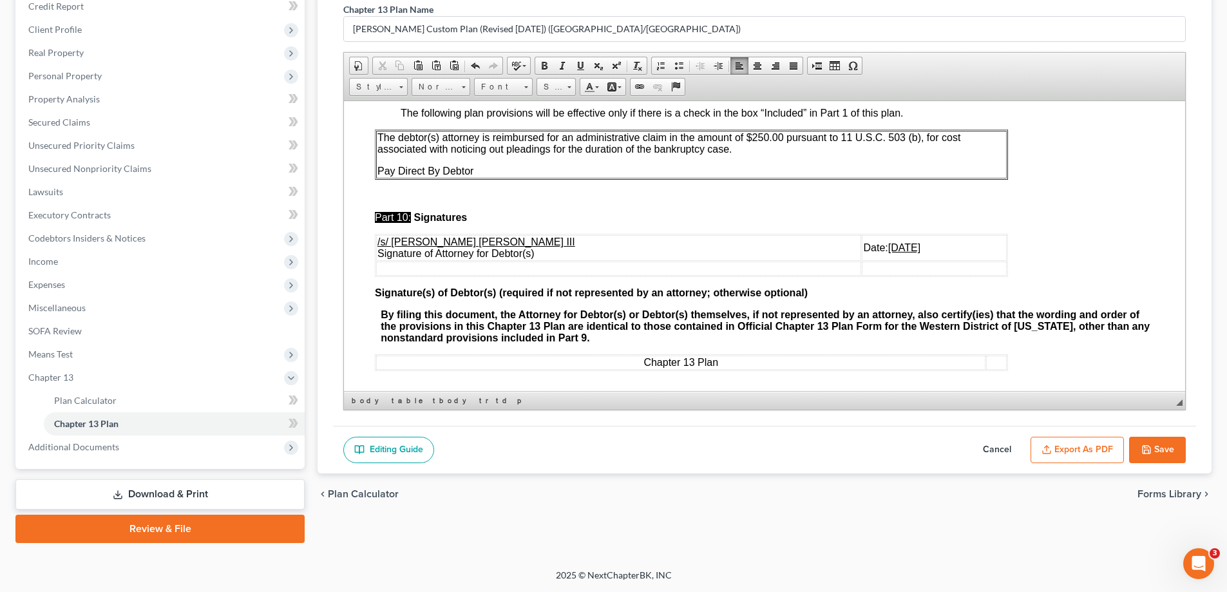
drag, startPoint x: 826, startPoint y: 292, endPoint x: 896, endPoint y: 294, distance: 69.6
click at [896, 260] on td "Date: [DATE]" at bounding box center [934, 247] width 145 height 26
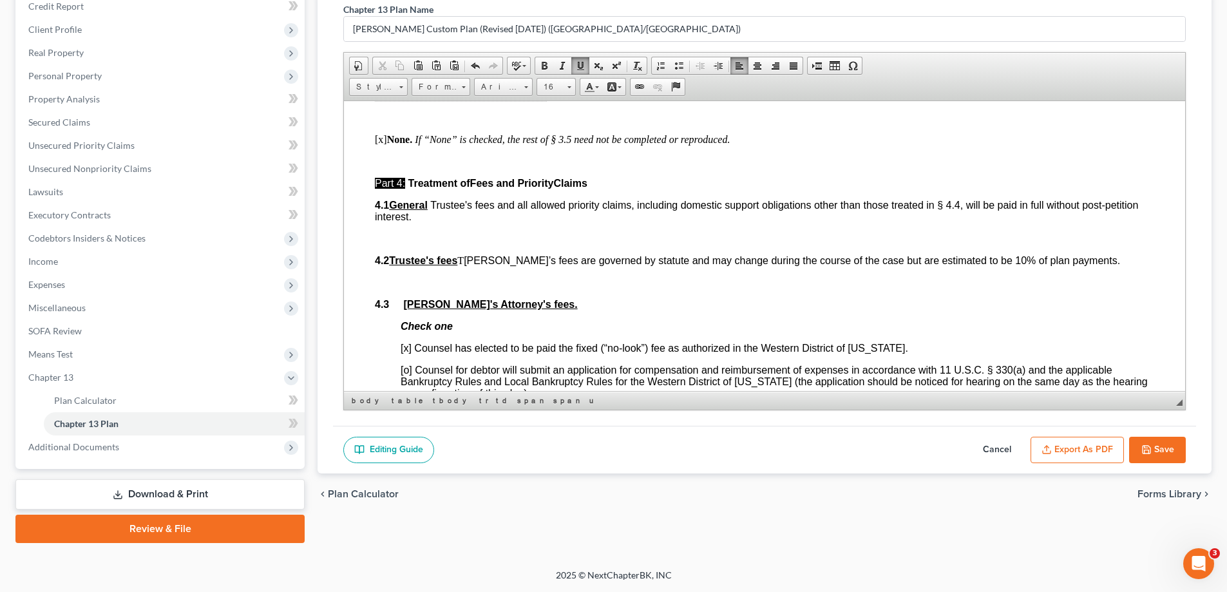
scroll to position [2511, 0]
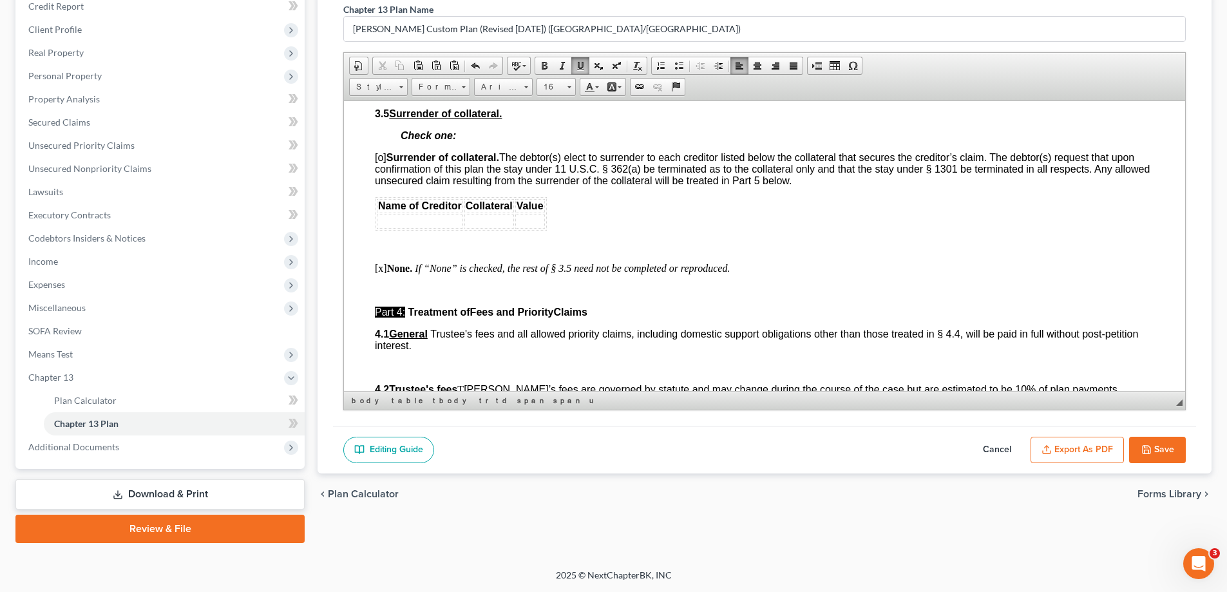
click at [368, 187] on html "Debtor(s) [PERSON_NAME] [PERSON_NAME] Case Number: 25-30120 United States Bankr…" at bounding box center [764, 89] width 841 height 5001
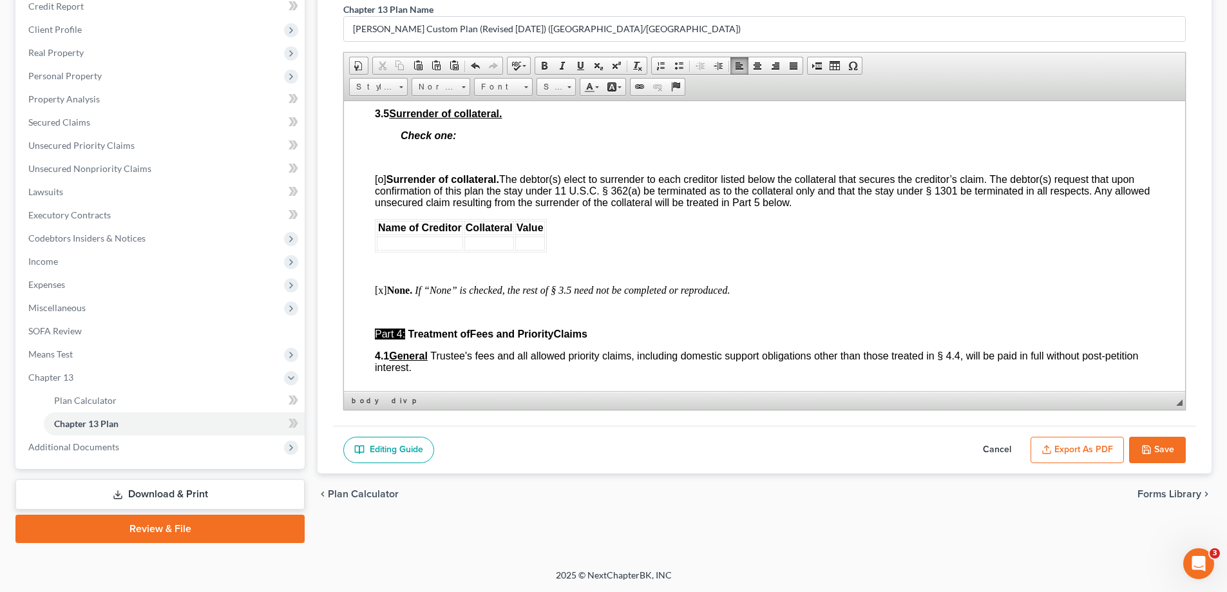
click at [368, 187] on html "Debtor(s) [PERSON_NAME] [PERSON_NAME] Case Number: 25-30120 United States Bankr…" at bounding box center [764, 100] width 841 height 5023
click at [403, 200] on span "Paste" at bounding box center [427, 201] width 68 height 16
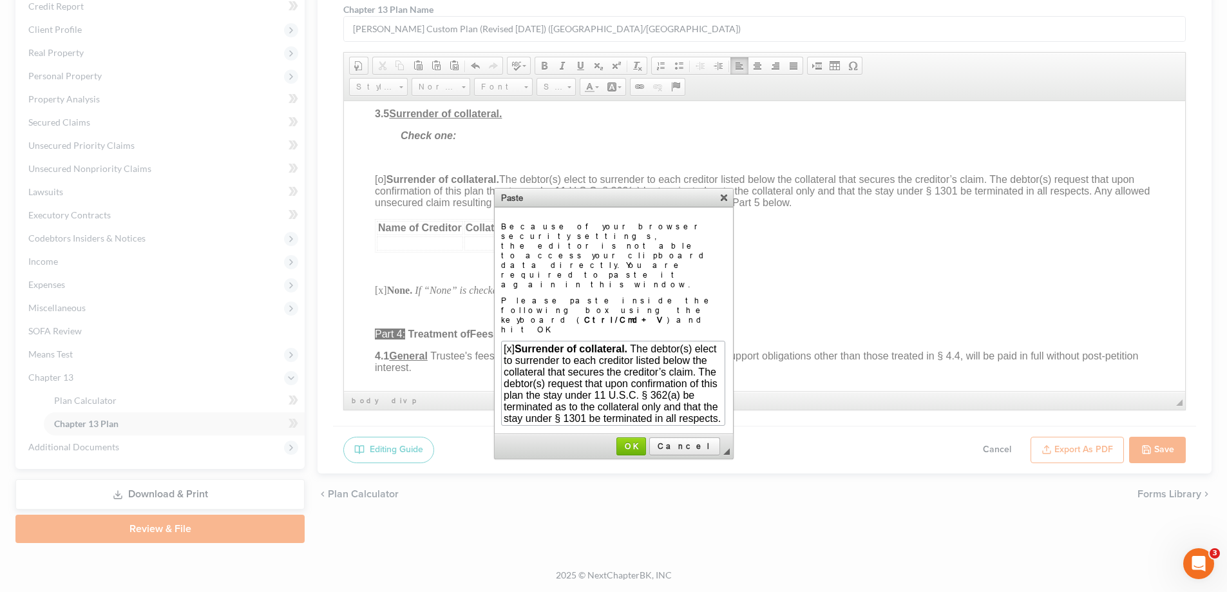
scroll to position [109, 0]
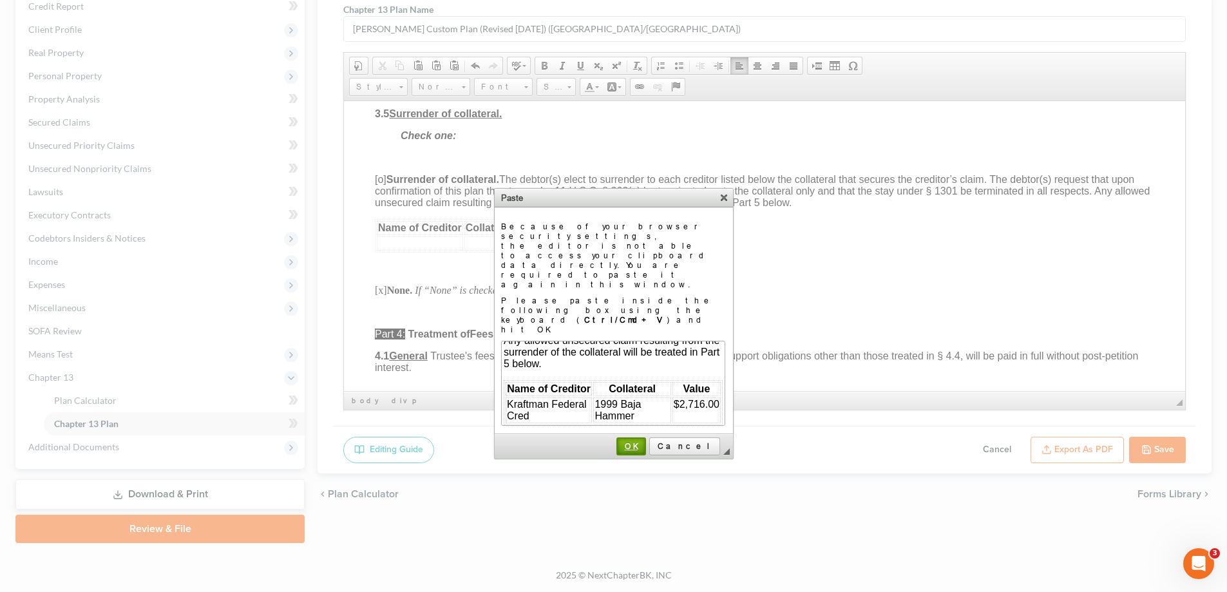
click at [646, 437] on link "OK" at bounding box center [631, 446] width 30 height 18
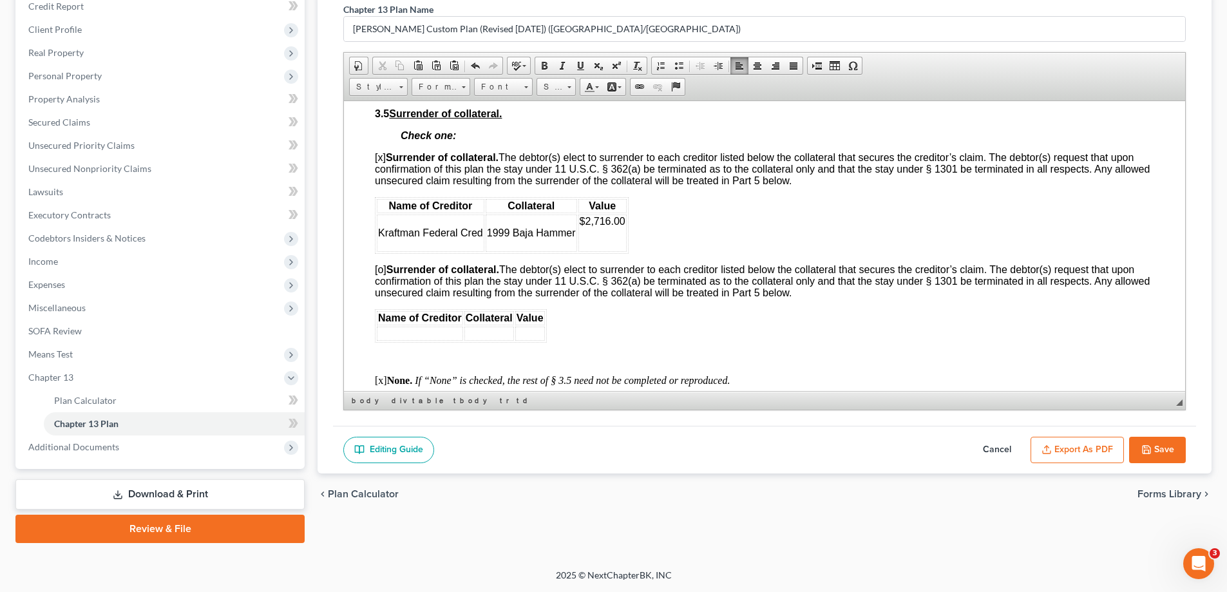
scroll to position [2576, 0]
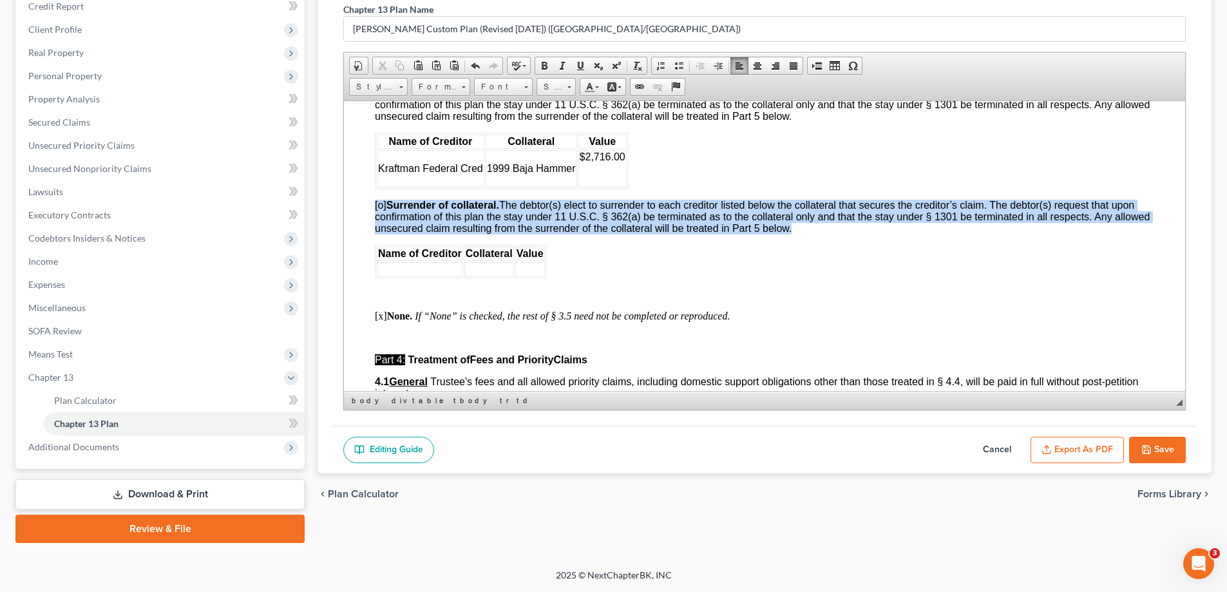
drag, startPoint x: 451, startPoint y: 316, endPoint x: 345, endPoint y: 239, distance: 131.4
click at [345, 239] on html "Debtor(s) [PERSON_NAME] [PERSON_NAME] Case Number: 25-30120 United States Bankr…" at bounding box center [764, 81] width 841 height 5113
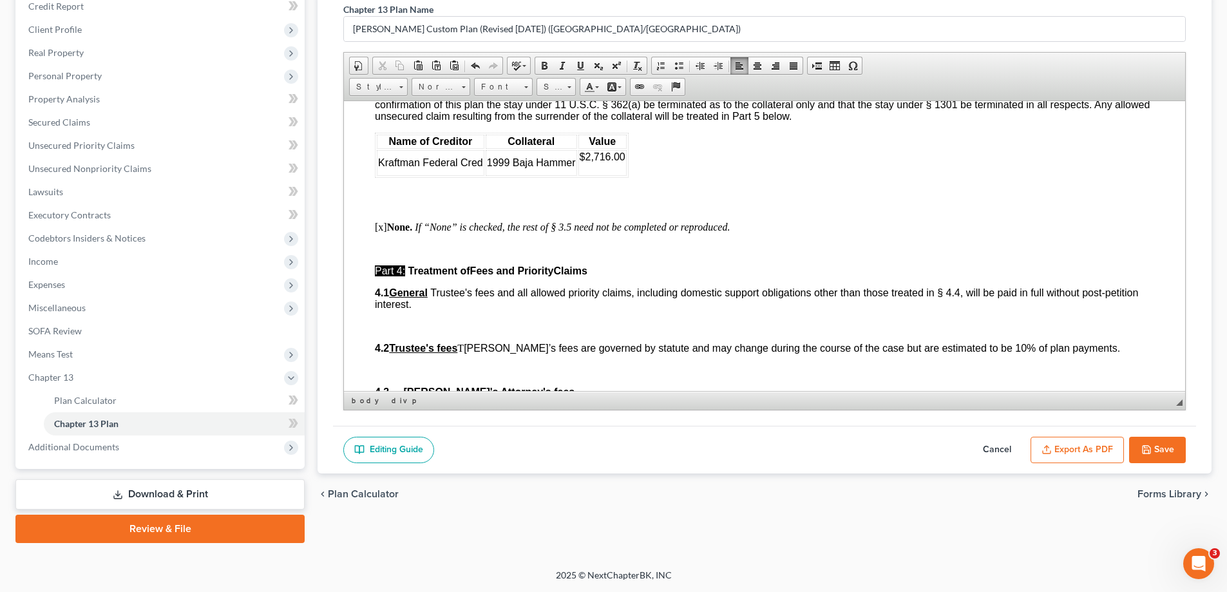
click at [588, 175] on td "$2,716.00" at bounding box center [602, 162] width 48 height 26
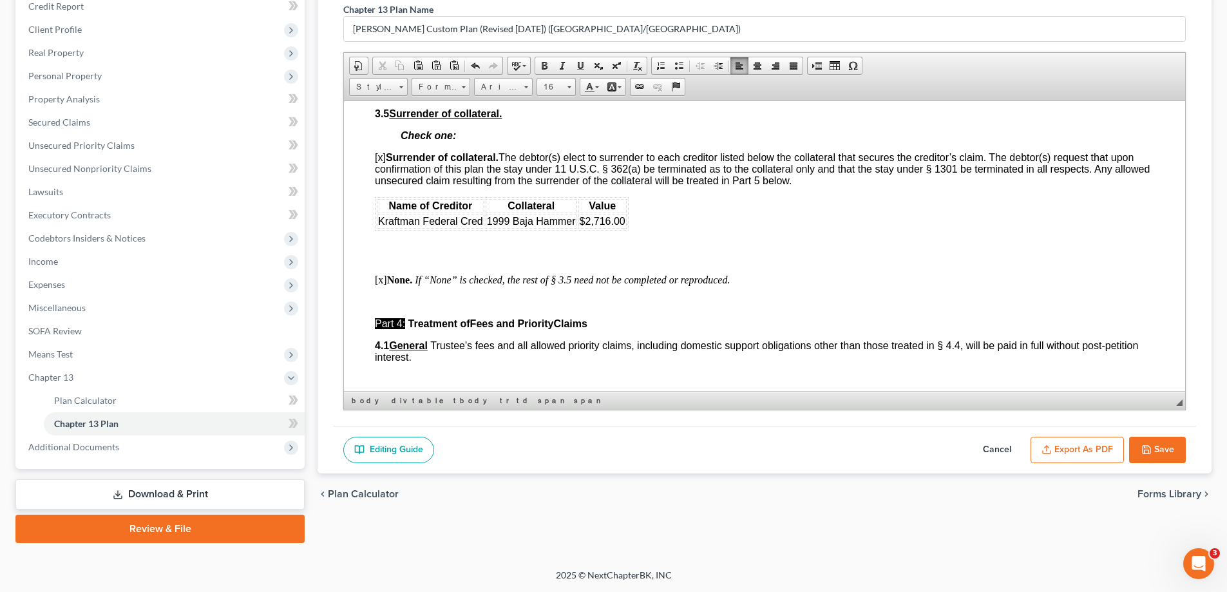
scroll to position [2640, 0]
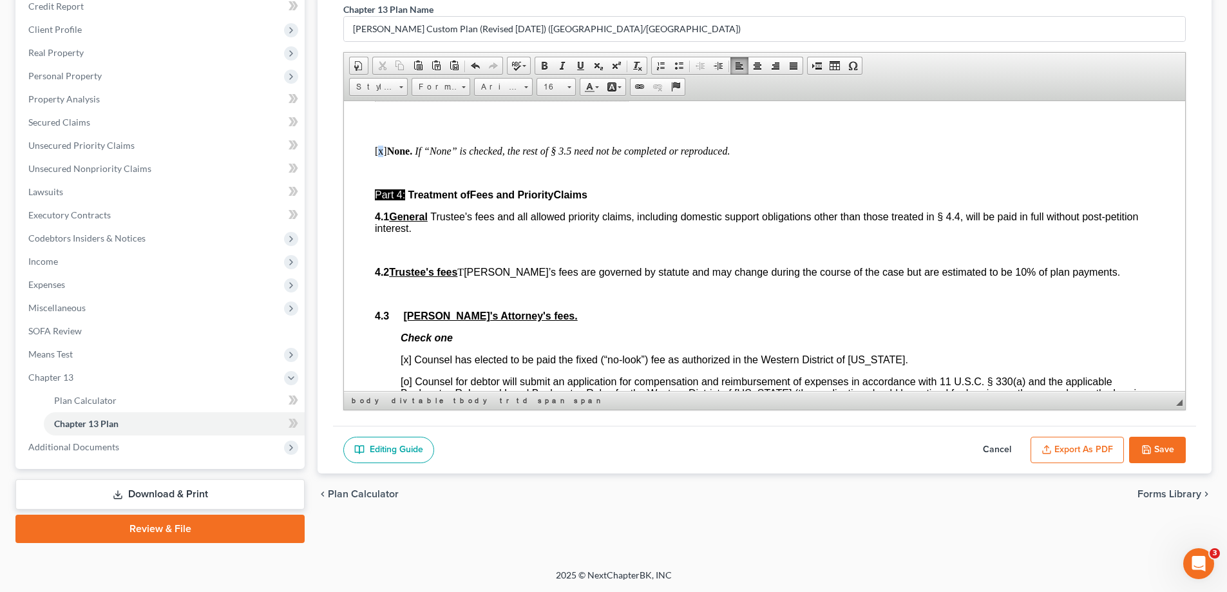
click at [380, 156] on p "[x] None. If “None” is checked, the rest of § 3.5 need not be completed or repr…" at bounding box center [764, 151] width 779 height 12
click at [426, 135] on p at bounding box center [777, 122] width 753 height 23
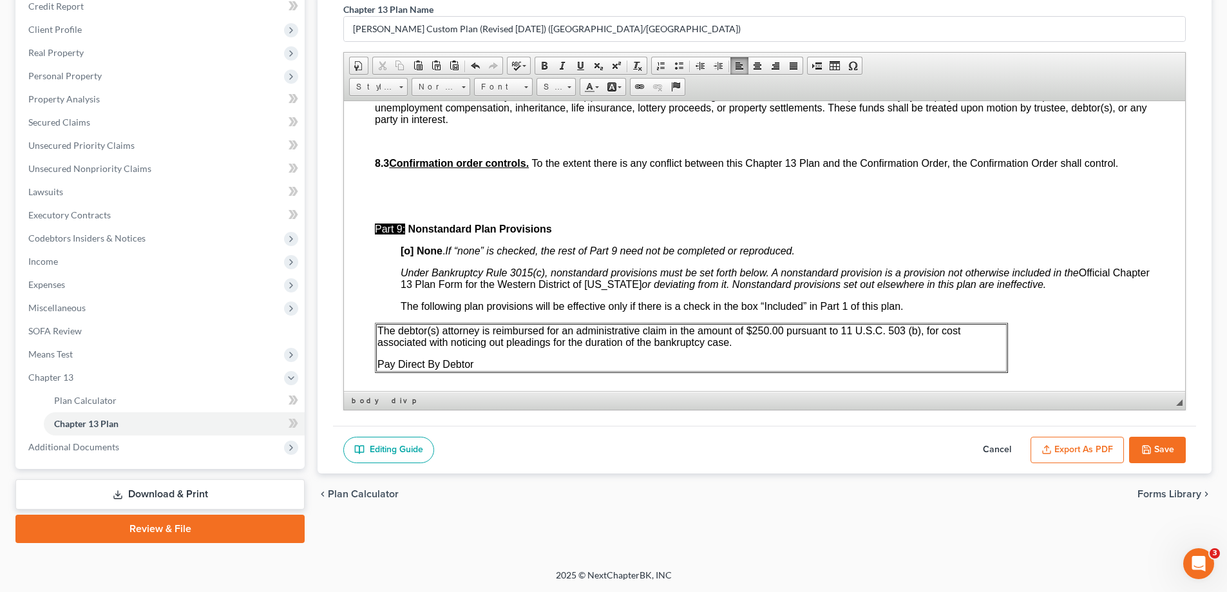
scroll to position [4758, 0]
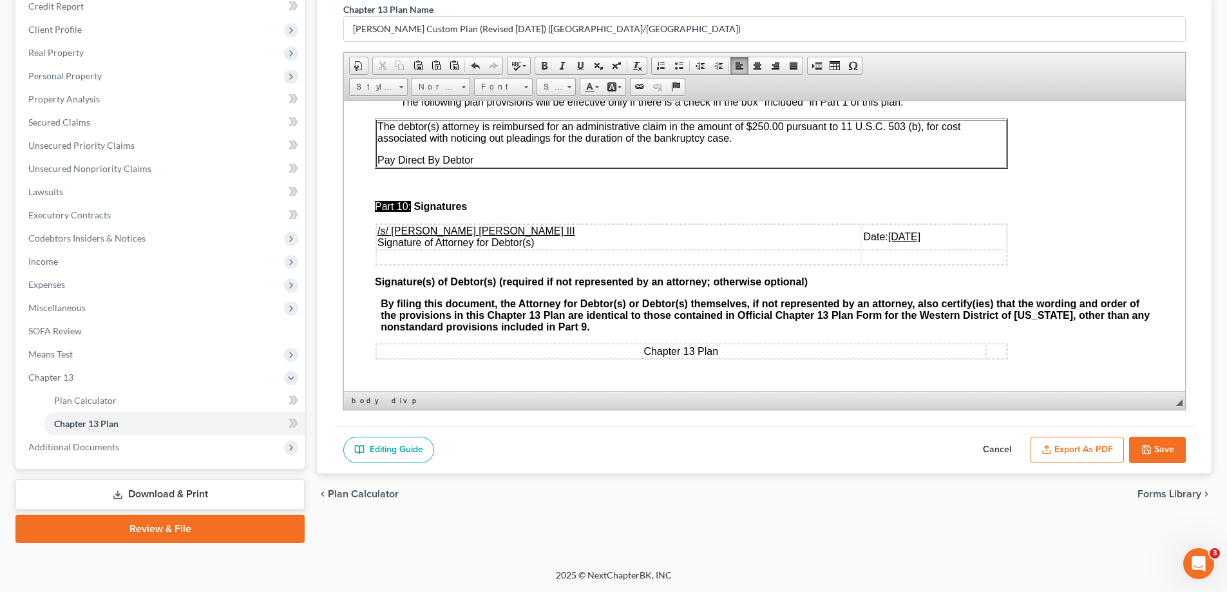
click at [1165, 451] on button "Save" at bounding box center [1157, 450] width 57 height 27
select select "1"
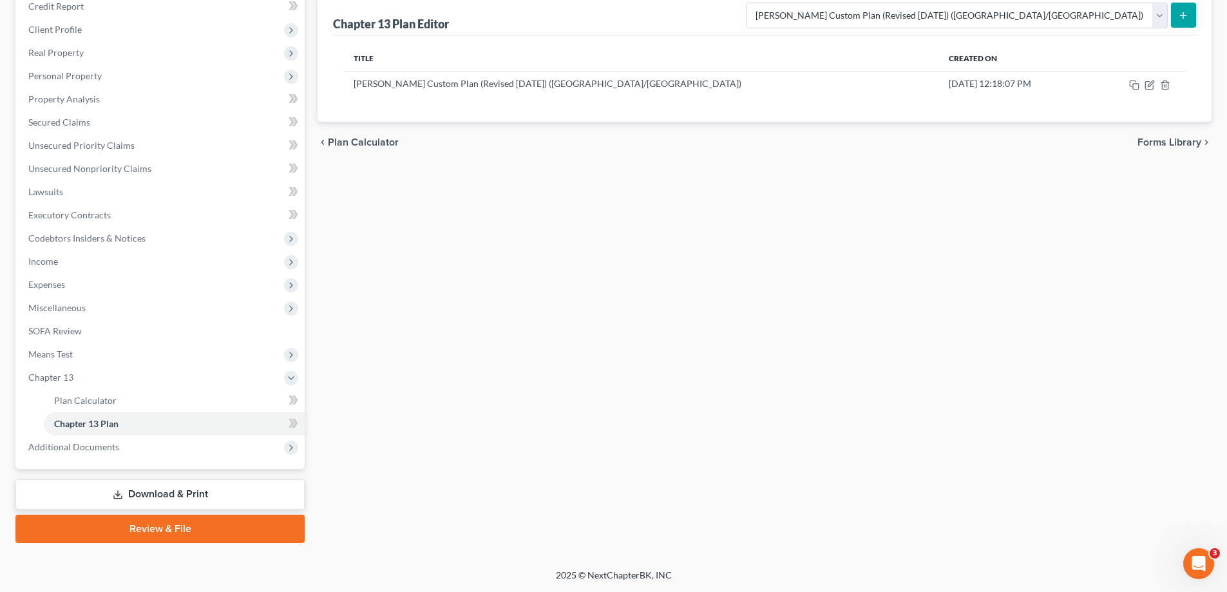
scroll to position [0, 0]
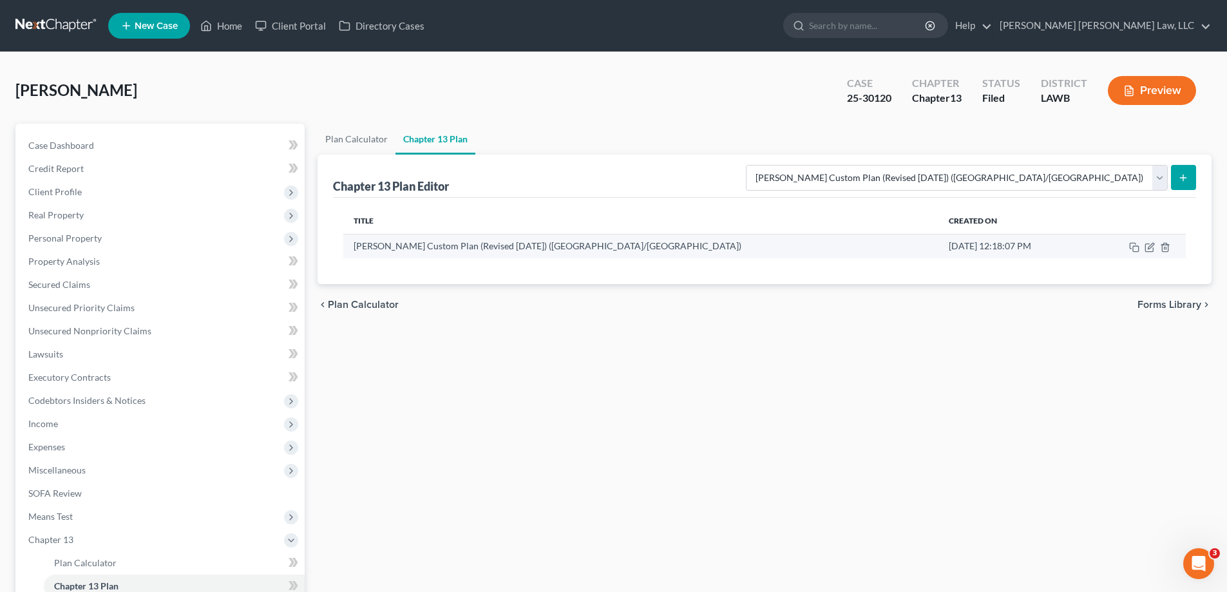
click at [1145, 252] on td at bounding box center [1136, 246] width 97 height 24
click at [1147, 247] on icon "button" at bounding box center [1149, 247] width 10 height 10
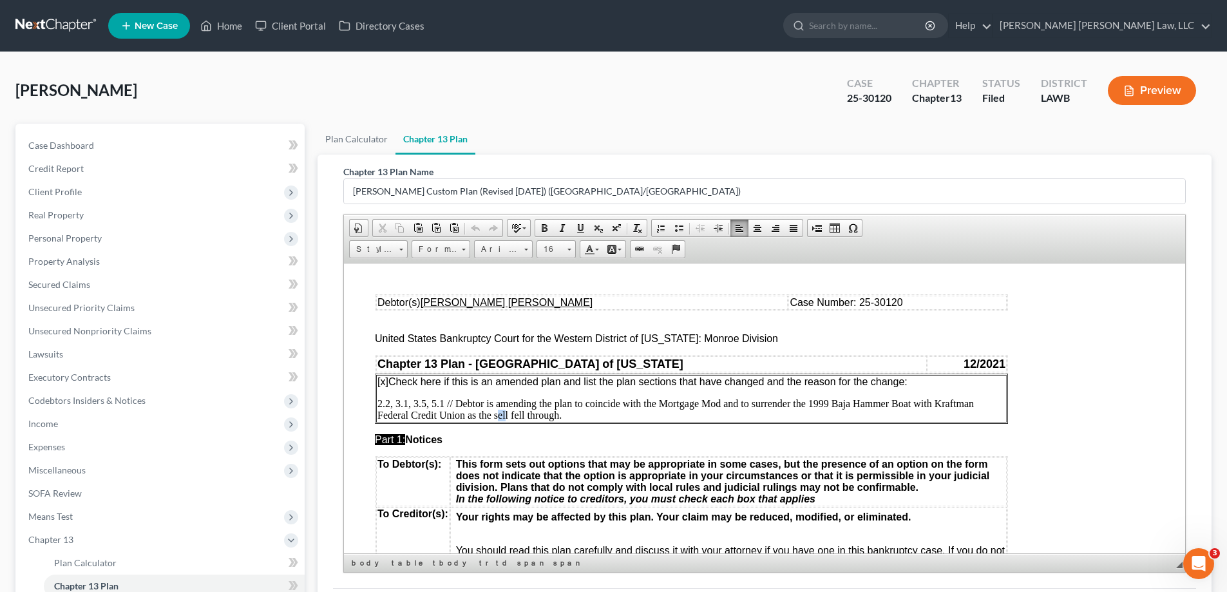
drag, startPoint x: 498, startPoint y: 414, endPoint x: 506, endPoint y: 415, distance: 7.8
click at [506, 415] on p "2.2, 3.1, 3.5, 5.1 // Debtor is amending the plan to coincide with the Mortgage…" at bounding box center [691, 408] width 628 height 23
click at [508, 417] on p "2.2, 3.1, 3.5, 5.1 // Debtor is amending the plan to coincide with the Mortgage…" at bounding box center [691, 408] width 628 height 23
drag, startPoint x: 498, startPoint y: 415, endPoint x: 509, endPoint y: 418, distance: 11.2
click at [509, 418] on p "2.2, 3.1, 3.5, 5.1 // Debtor is amending the plan to coincide with the Mortgage…" at bounding box center [691, 408] width 628 height 23
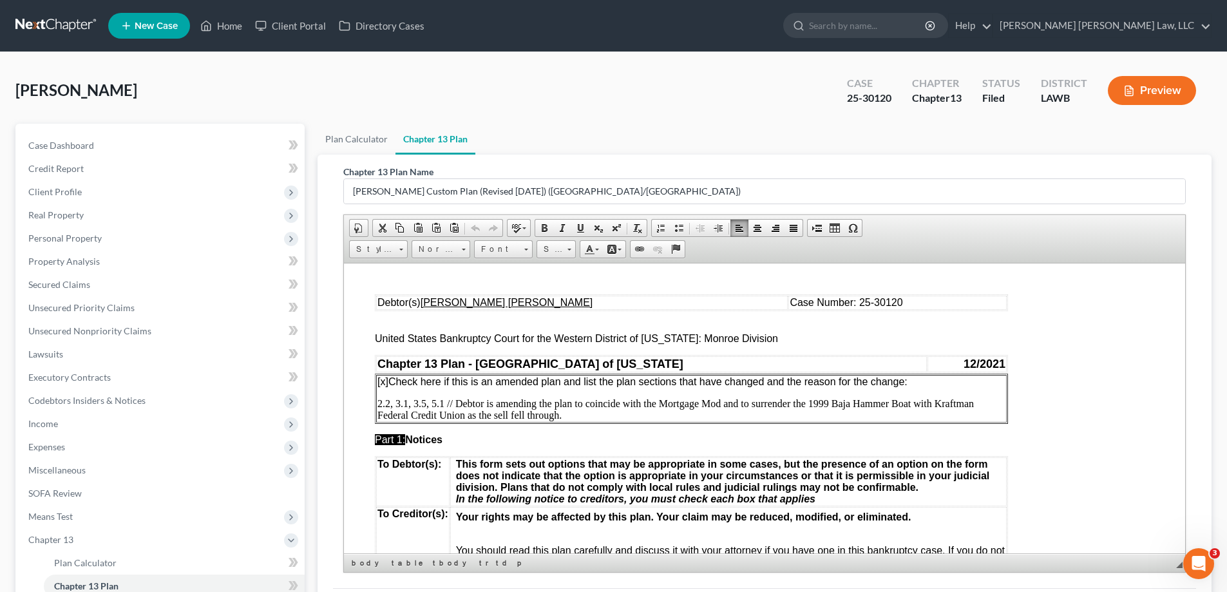
click at [514, 417] on p "2.2, 3.1, 3.5, 5.1 // Debtor is amending the plan to coincide with the Mortgage…" at bounding box center [691, 408] width 628 height 23
drag, startPoint x: 498, startPoint y: 413, endPoint x: 507, endPoint y: 415, distance: 8.8
click at [507, 415] on p "2.2, 3.1, 3.5, 5.1 // Debtor is amending the plan to coincide with the Mortgage…" at bounding box center [691, 408] width 628 height 23
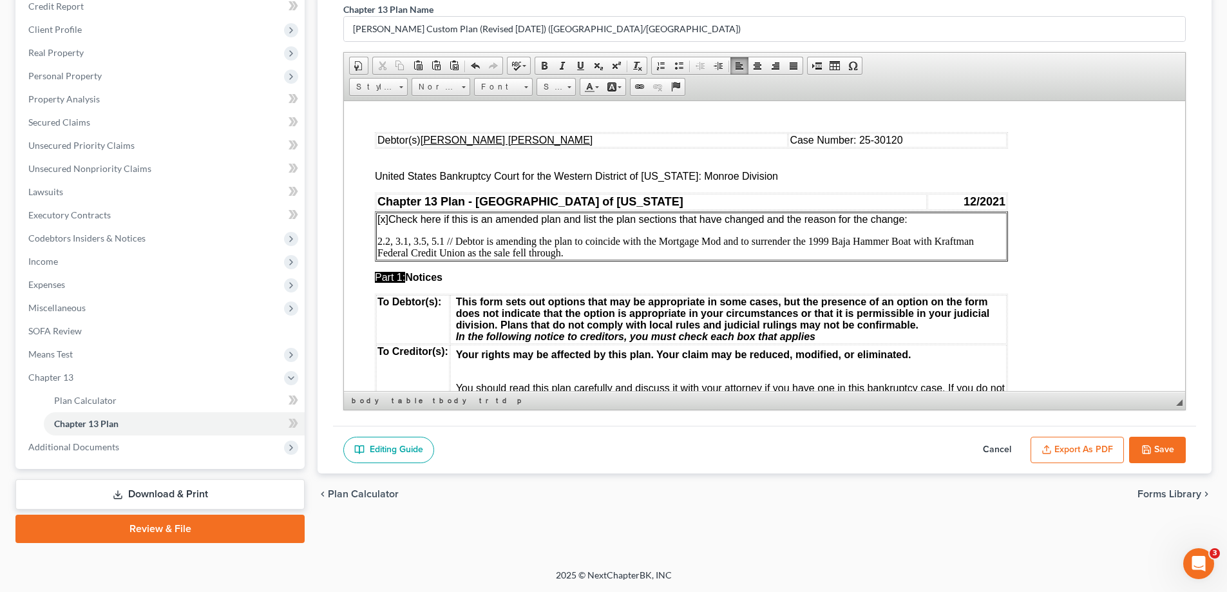
click at [1171, 449] on button "Save" at bounding box center [1157, 450] width 57 height 27
select select "1"
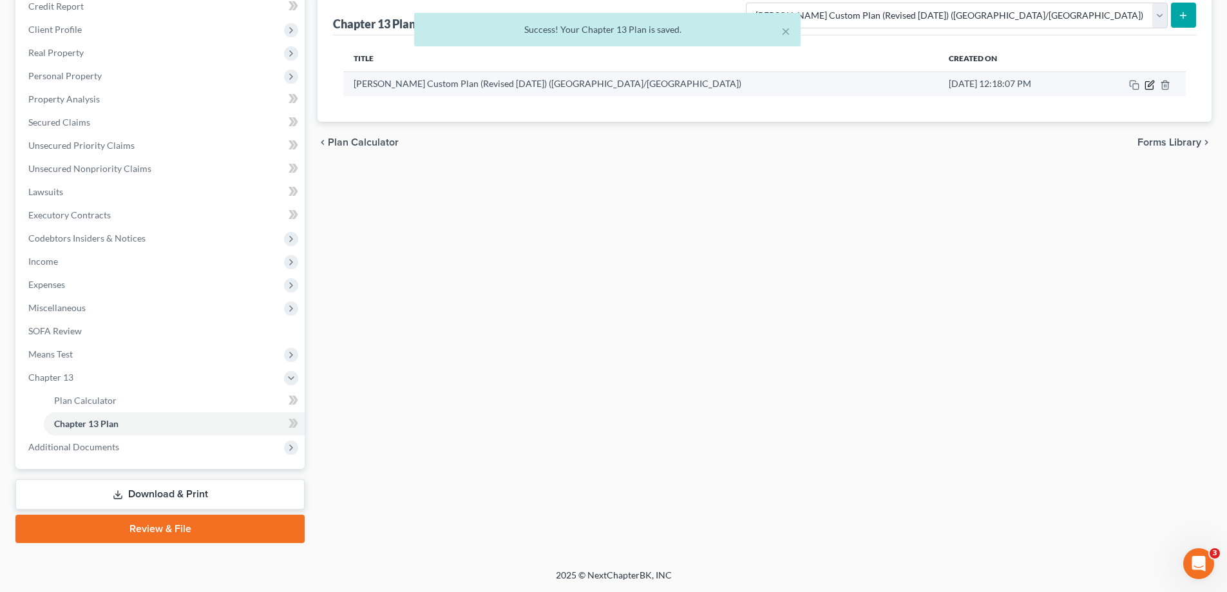
click at [1147, 86] on icon "button" at bounding box center [1149, 85] width 10 height 10
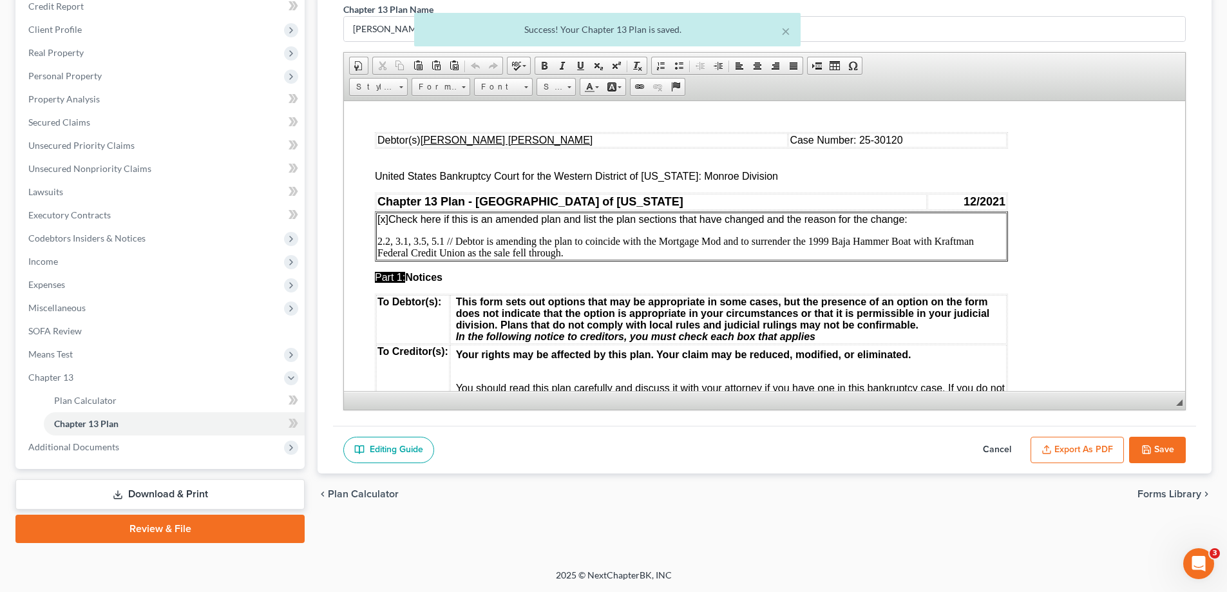
scroll to position [0, 0]
click at [1088, 448] on button "Export as PDF" at bounding box center [1076, 450] width 93 height 27
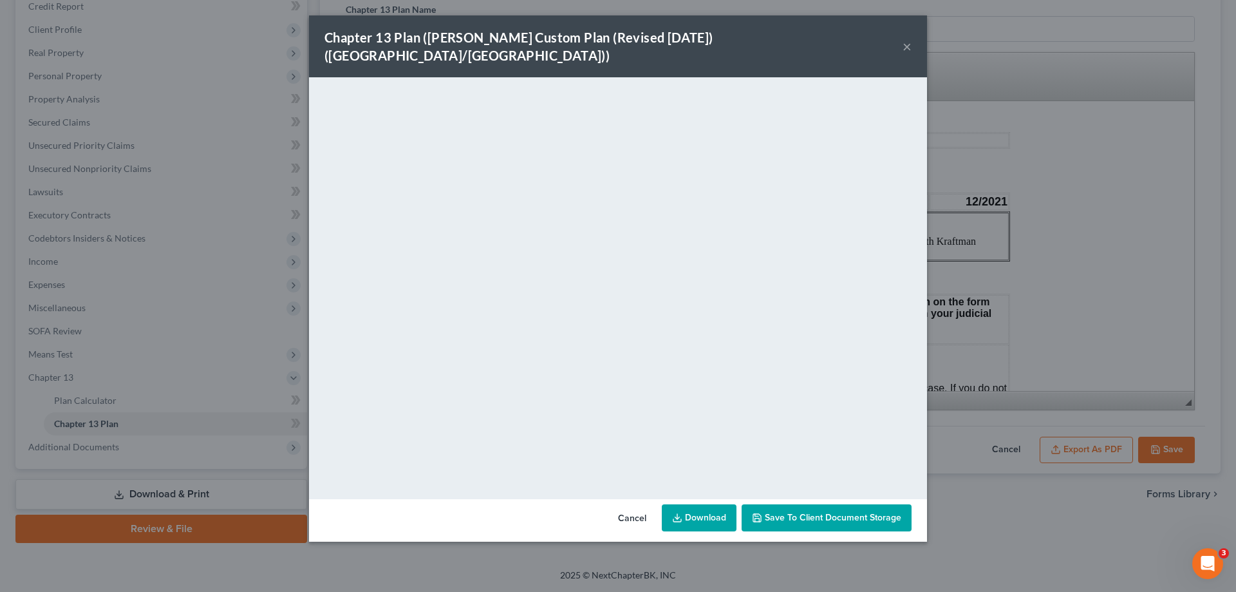
click at [909, 39] on button "×" at bounding box center [907, 46] width 9 height 15
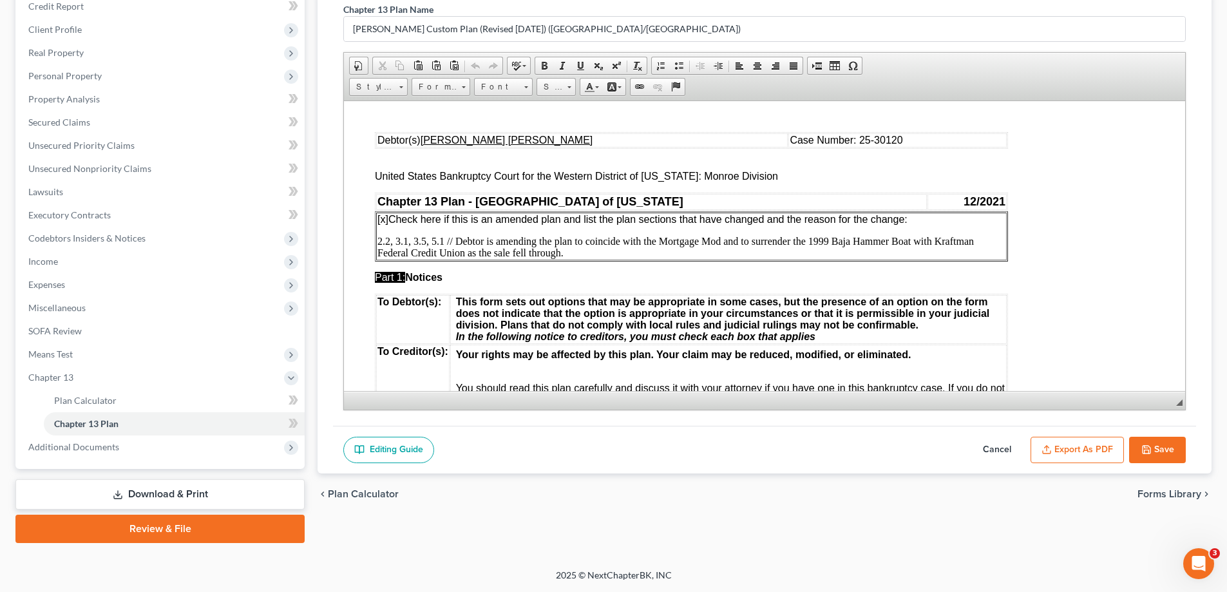
click at [1155, 441] on button "Save" at bounding box center [1157, 450] width 57 height 27
select select "1"
